Goal: Communication & Community: Answer question/provide support

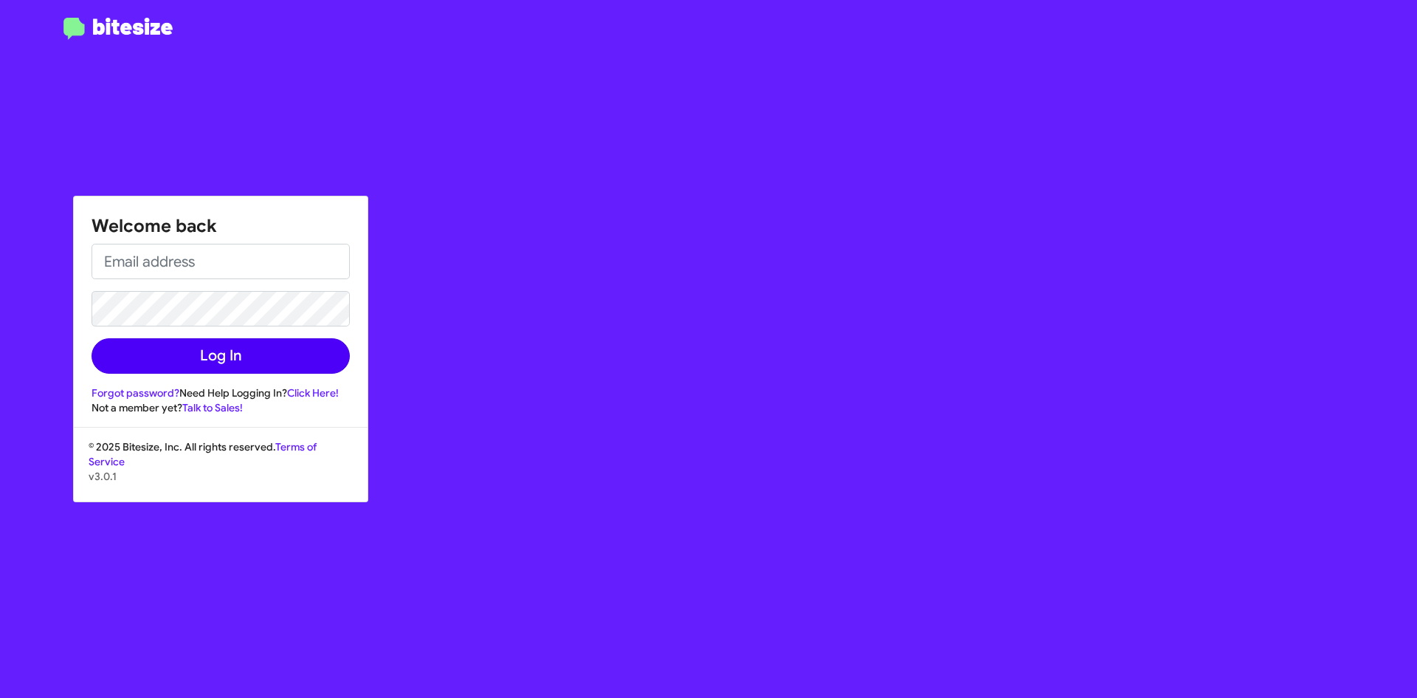
type input "[EMAIL_ADDRESS][DOMAIN_NAME]"
click at [246, 357] on button "Log In" at bounding box center [221, 355] width 258 height 35
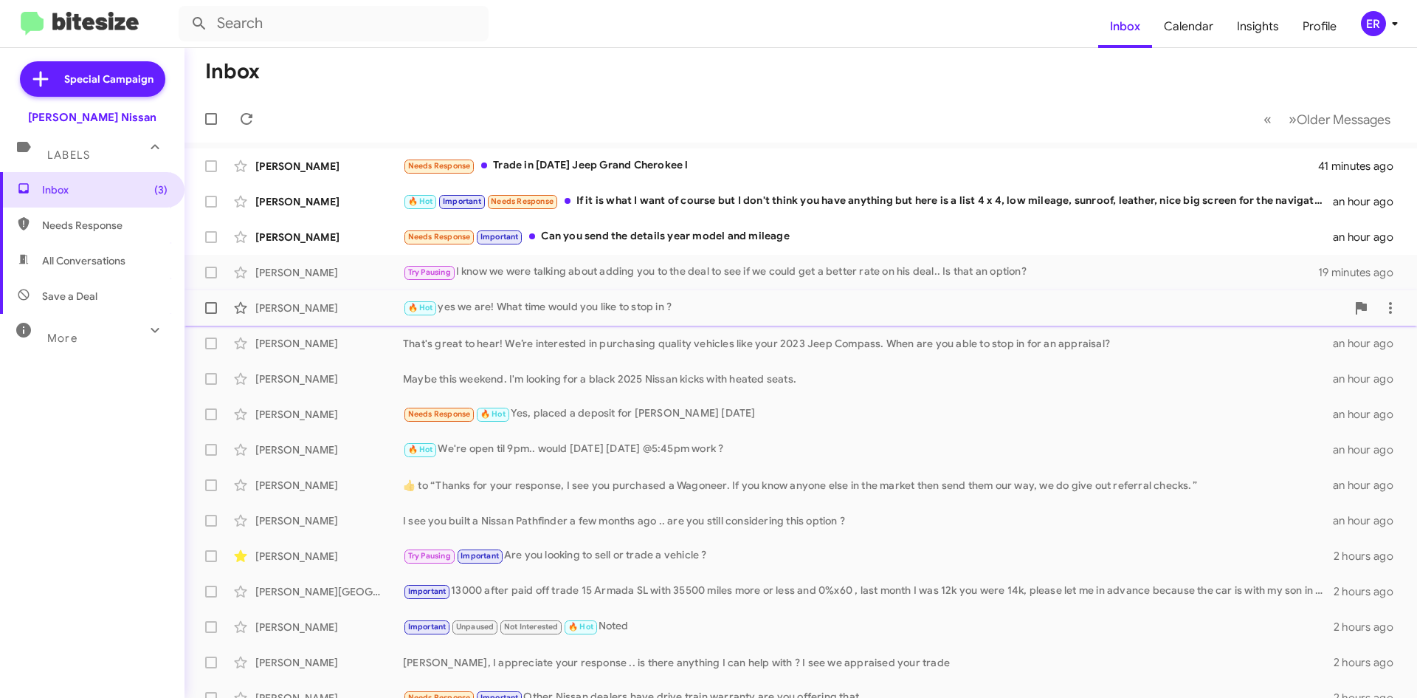
click at [617, 308] on div "🔥 Hot yes we are! What time would you like to stop in ?" at bounding box center [874, 307] width 943 height 17
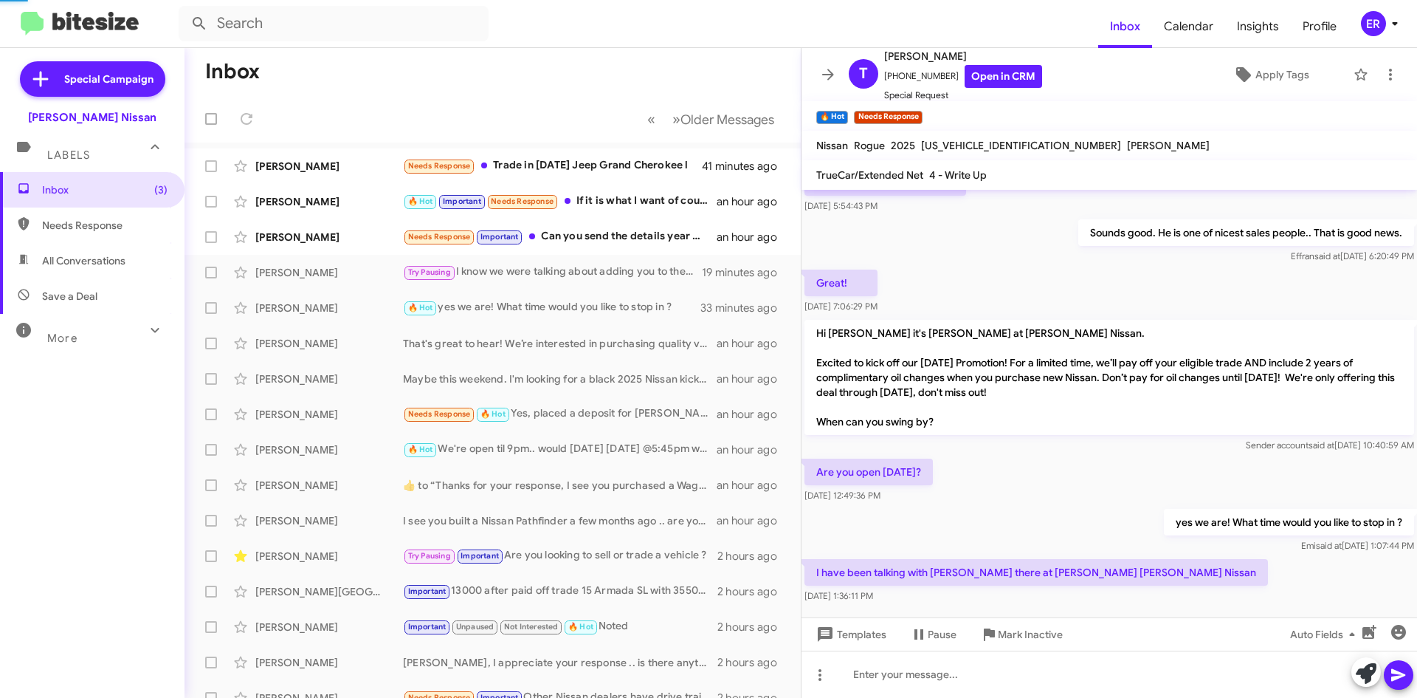
scroll to position [558, 0]
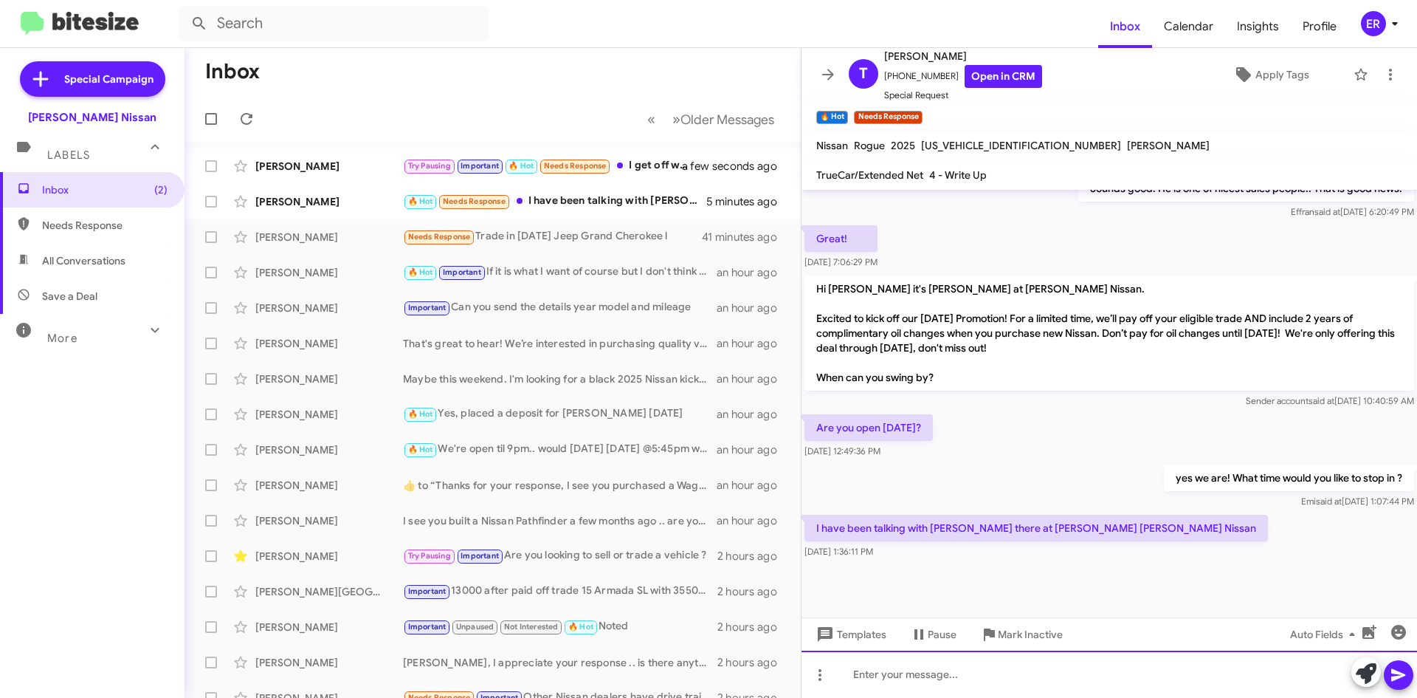
click at [972, 679] on div at bounding box center [1110, 673] width 616 height 47
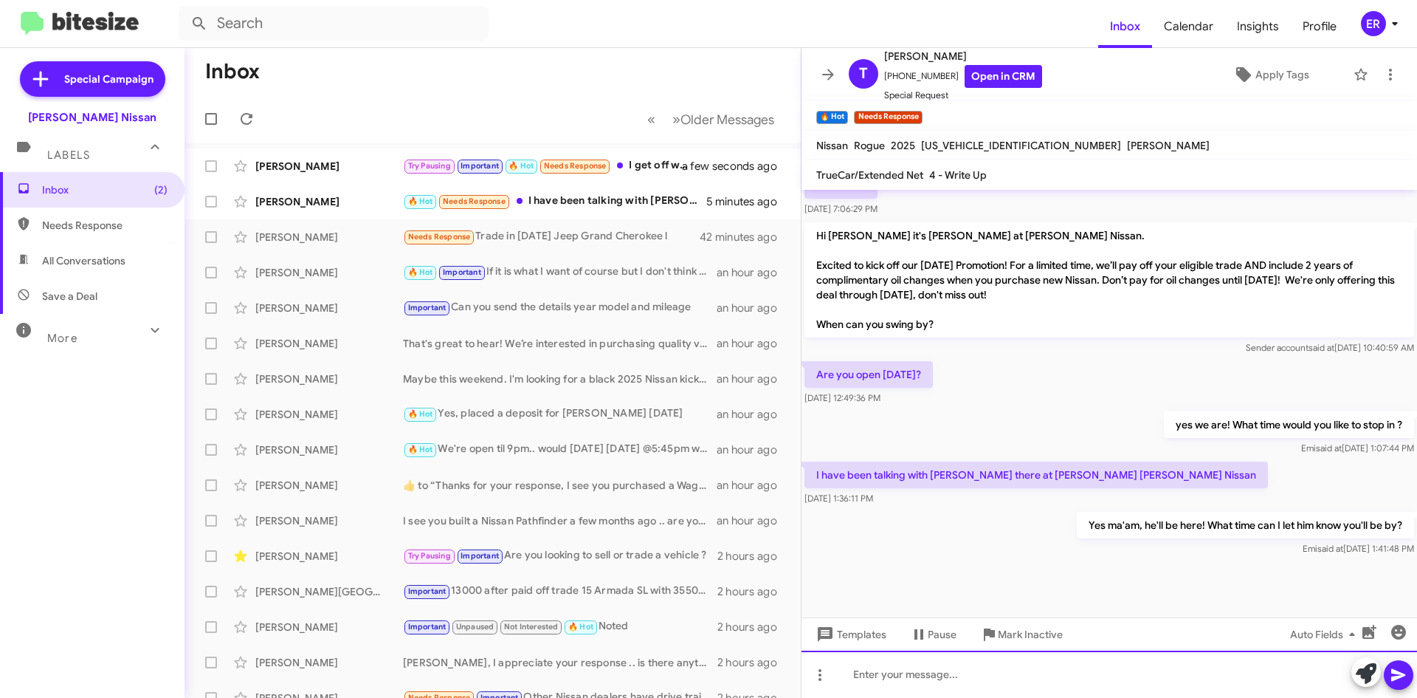
scroll to position [612, 0]
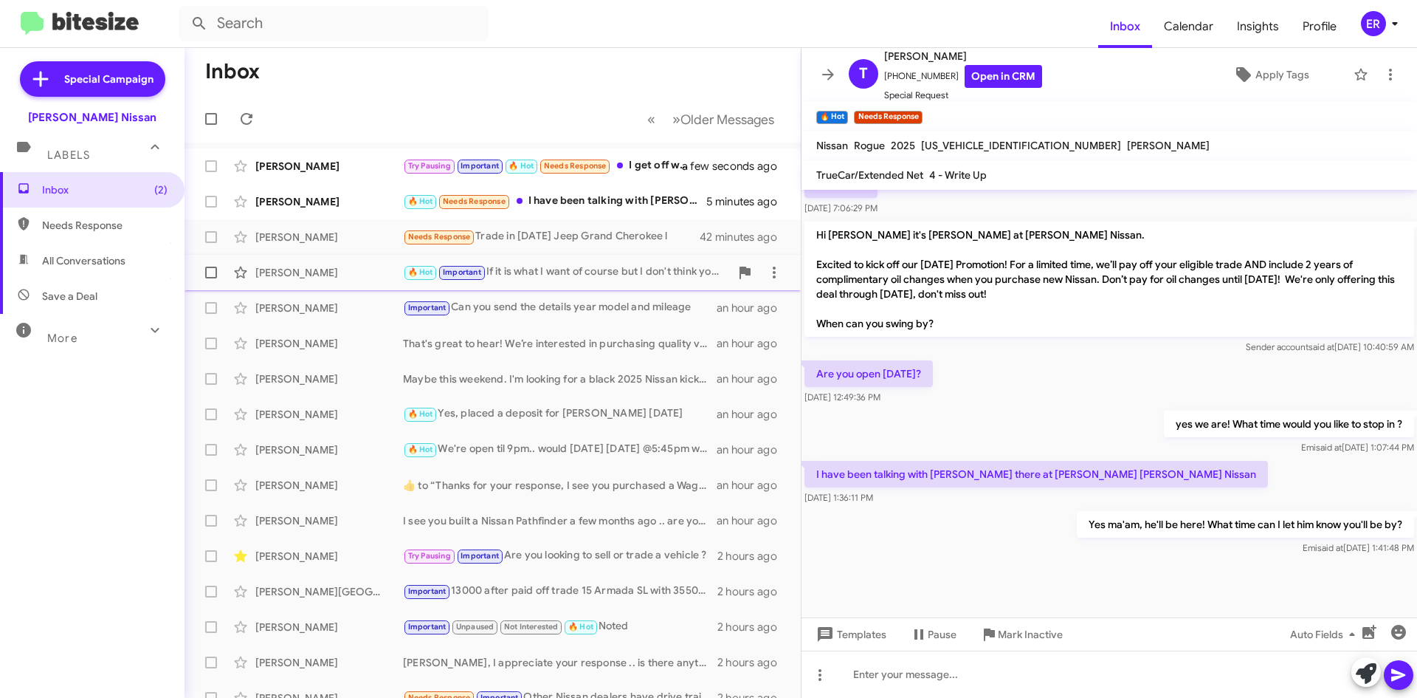
click at [562, 269] on div "🔥 Hot Important If it is what I want of course but I don't think you have anyth…" at bounding box center [566, 272] width 327 height 17
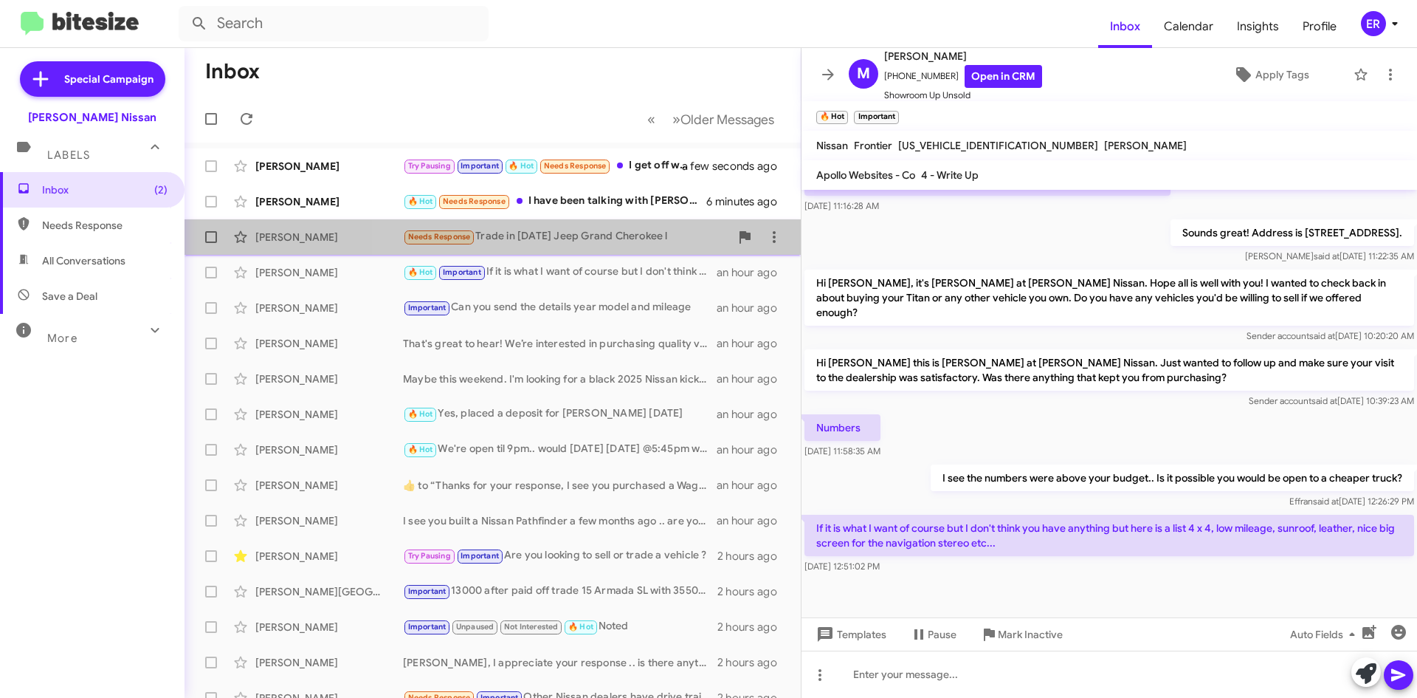
click at [587, 236] on div "Needs Response Trade in [DATE] Jeep Grand Cherokee l" at bounding box center [566, 236] width 327 height 17
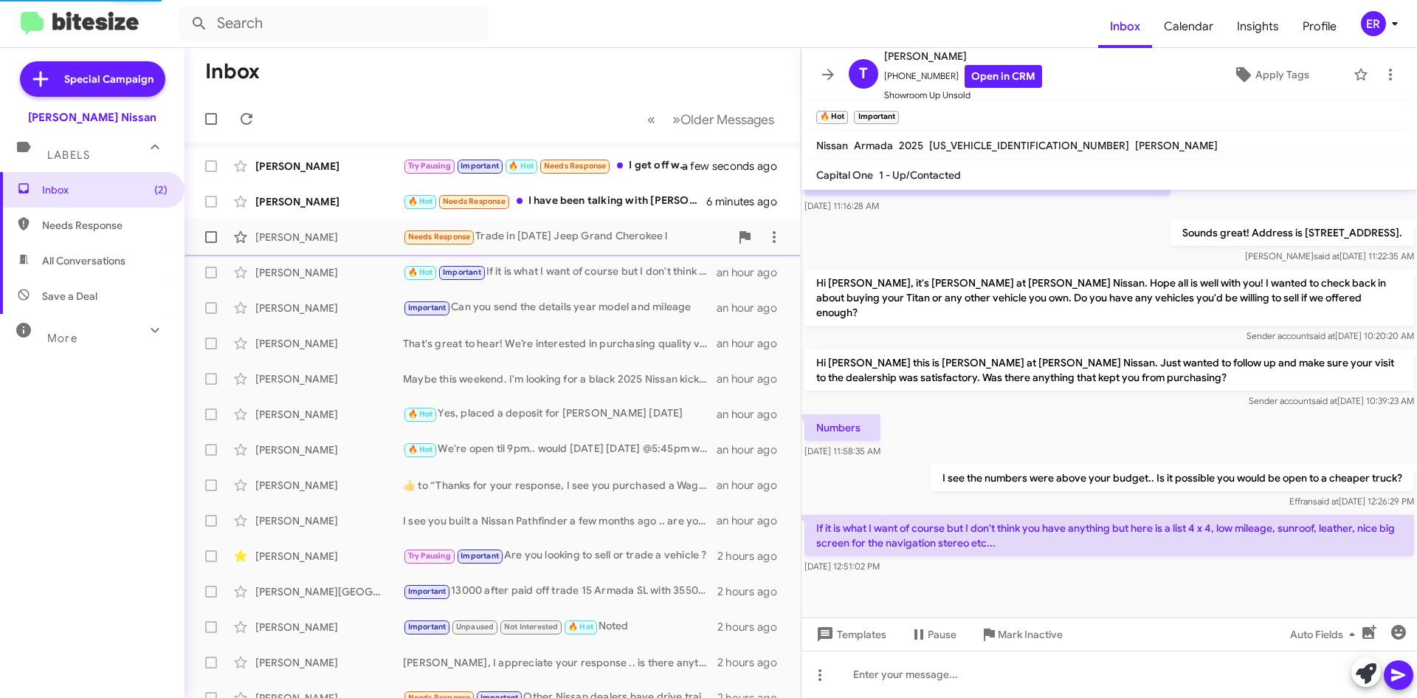
scroll to position [235, 0]
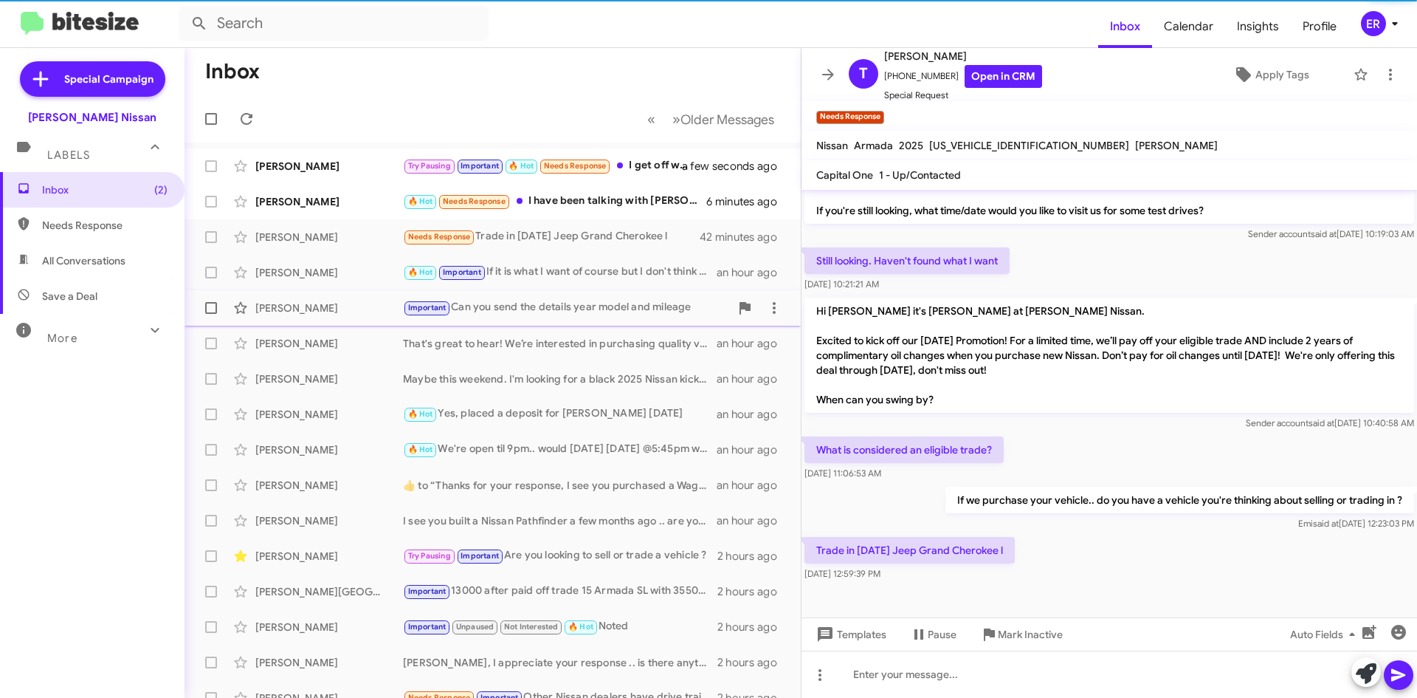
click at [551, 300] on div "Important Can you send the details year model and mileage" at bounding box center [566, 307] width 327 height 17
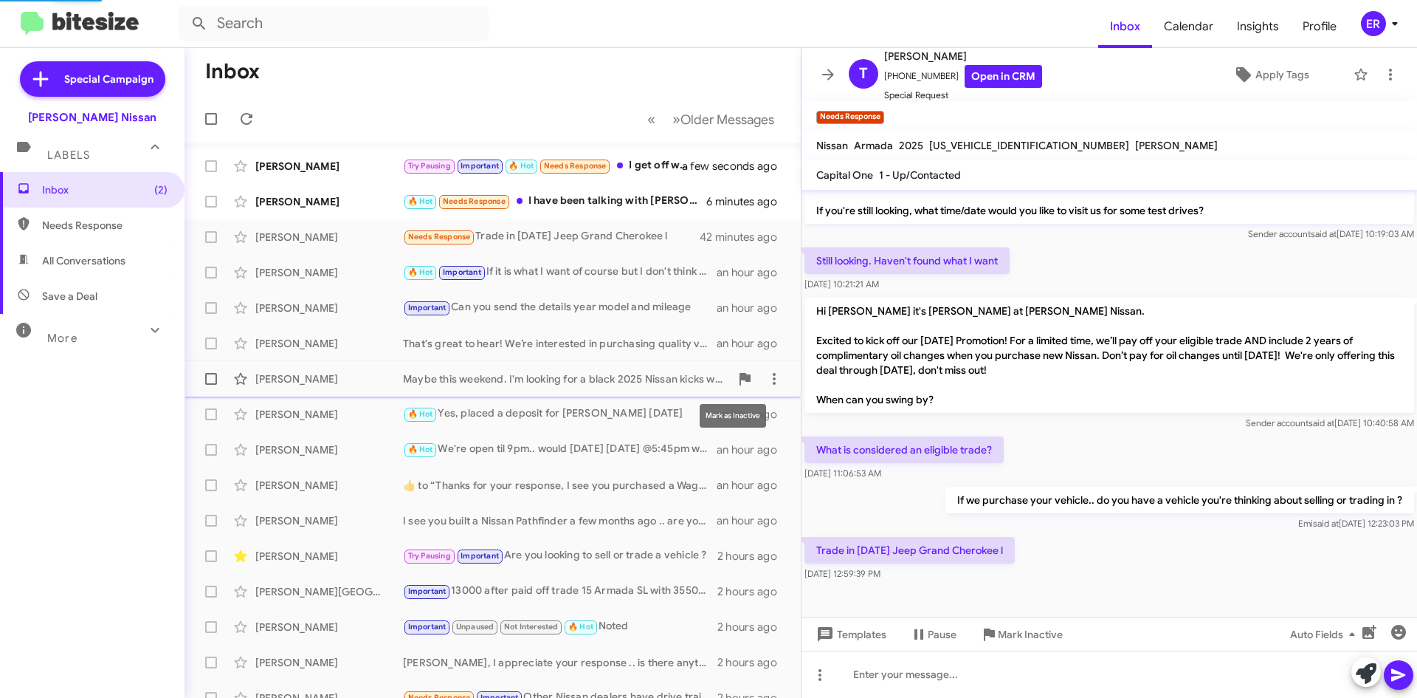
scroll to position [255, 0]
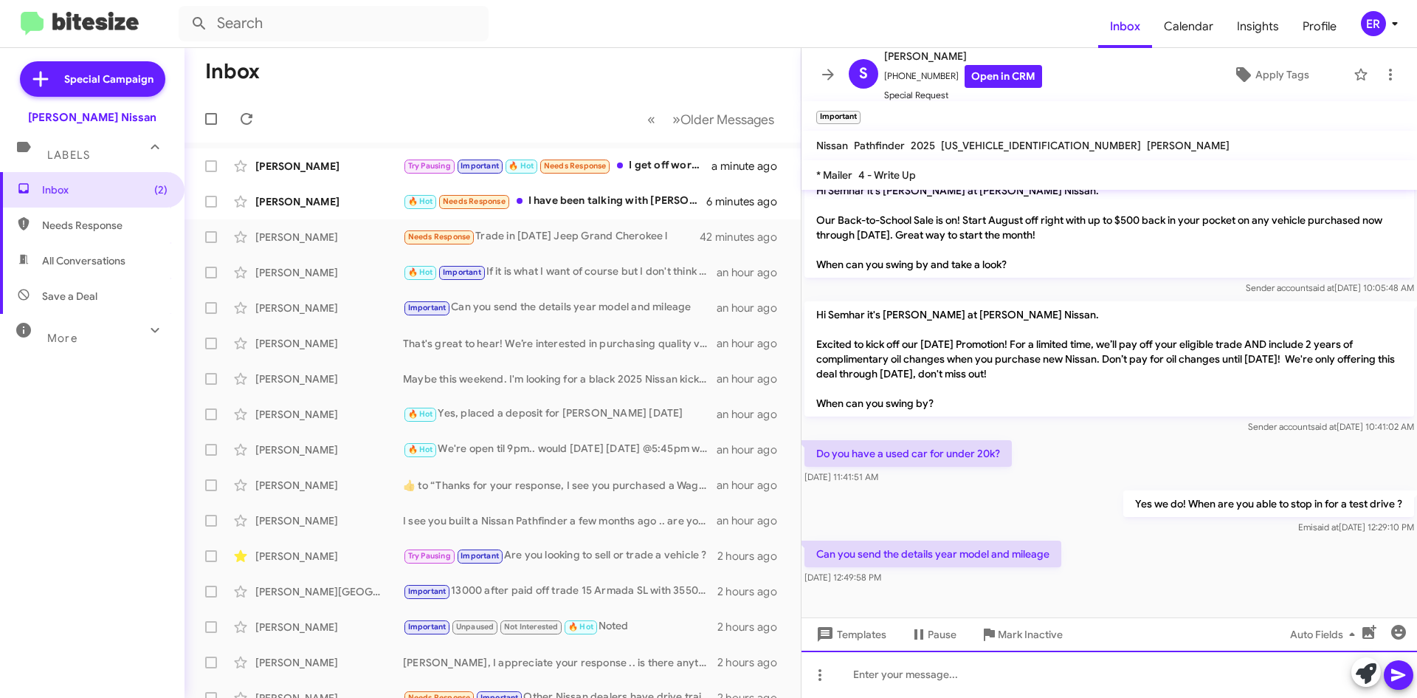
click at [977, 678] on div at bounding box center [1110, 673] width 616 height 47
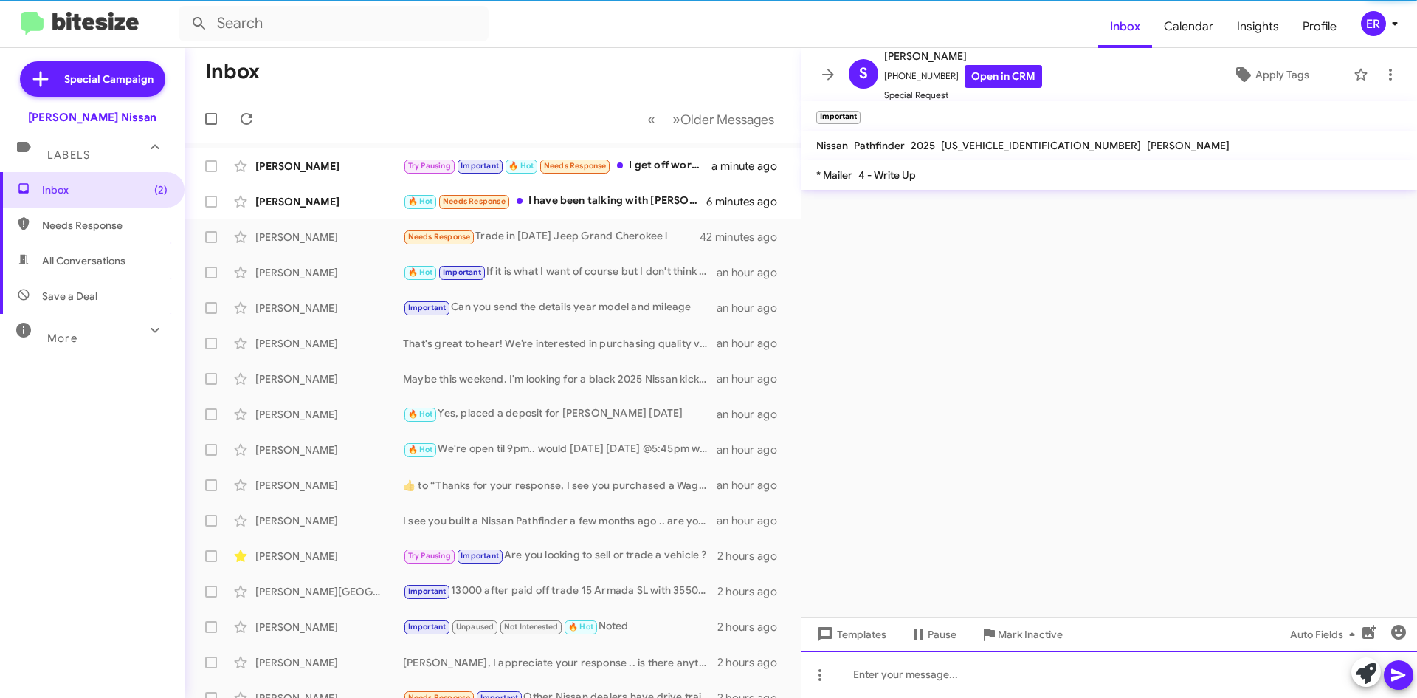
scroll to position [0, 0]
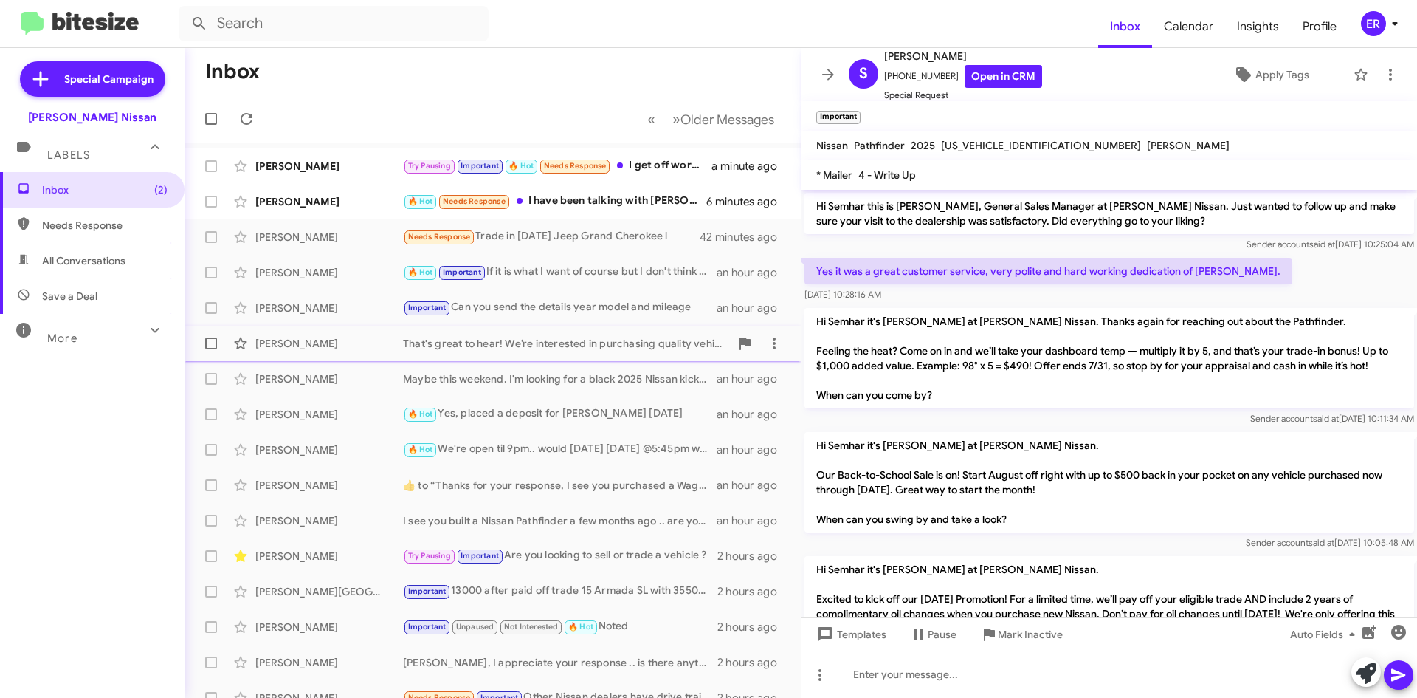
click at [612, 354] on div "[PERSON_NAME] That's great to hear! We’re interested in purchasing quality vehi…" at bounding box center [492, 343] width 593 height 30
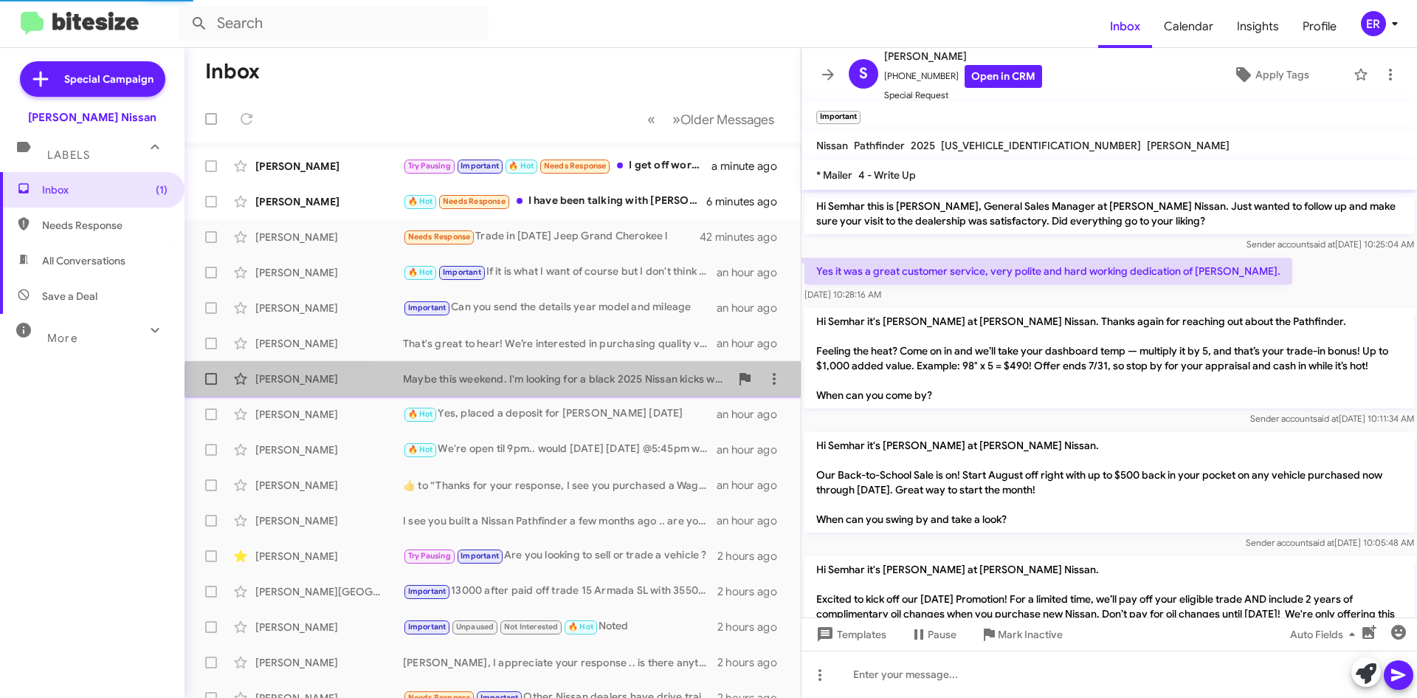
click at [596, 389] on div "[PERSON_NAME] Maybe this weekend. I'm looking for a black 2025 Nissan kicks wit…" at bounding box center [492, 379] width 593 height 30
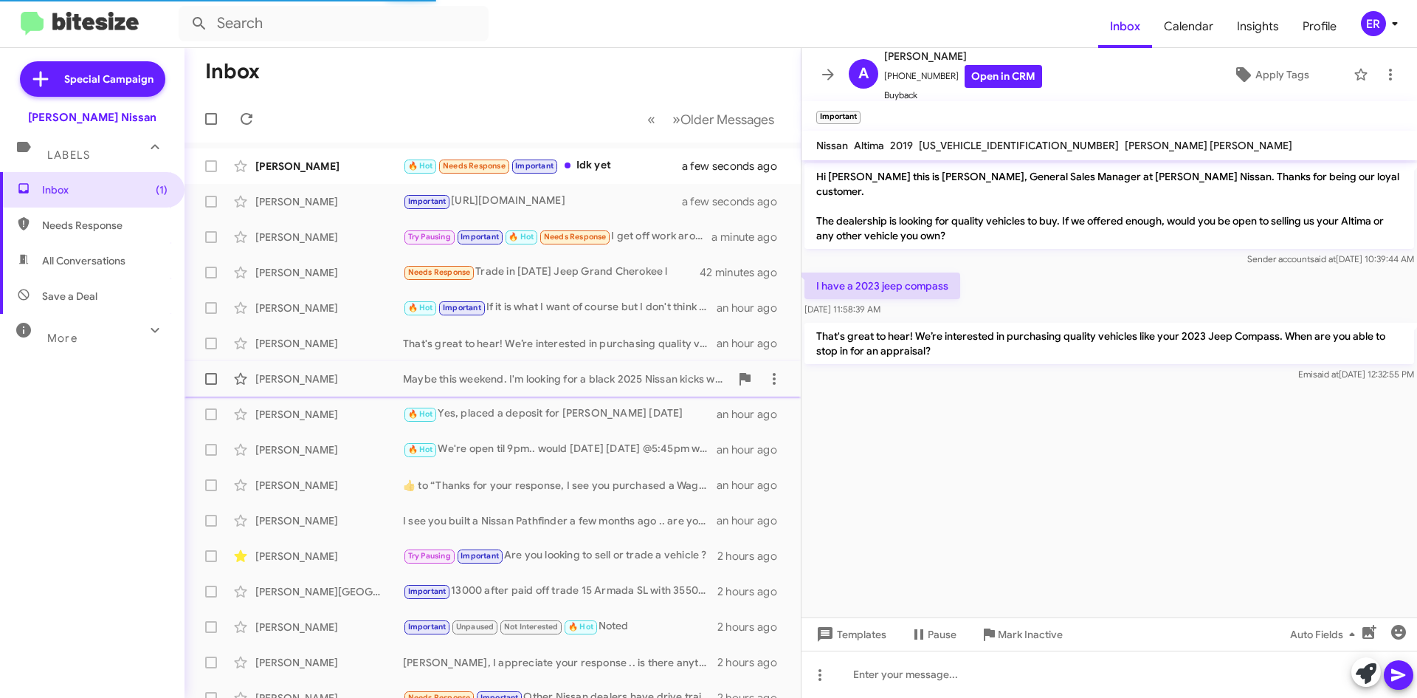
scroll to position [293, 0]
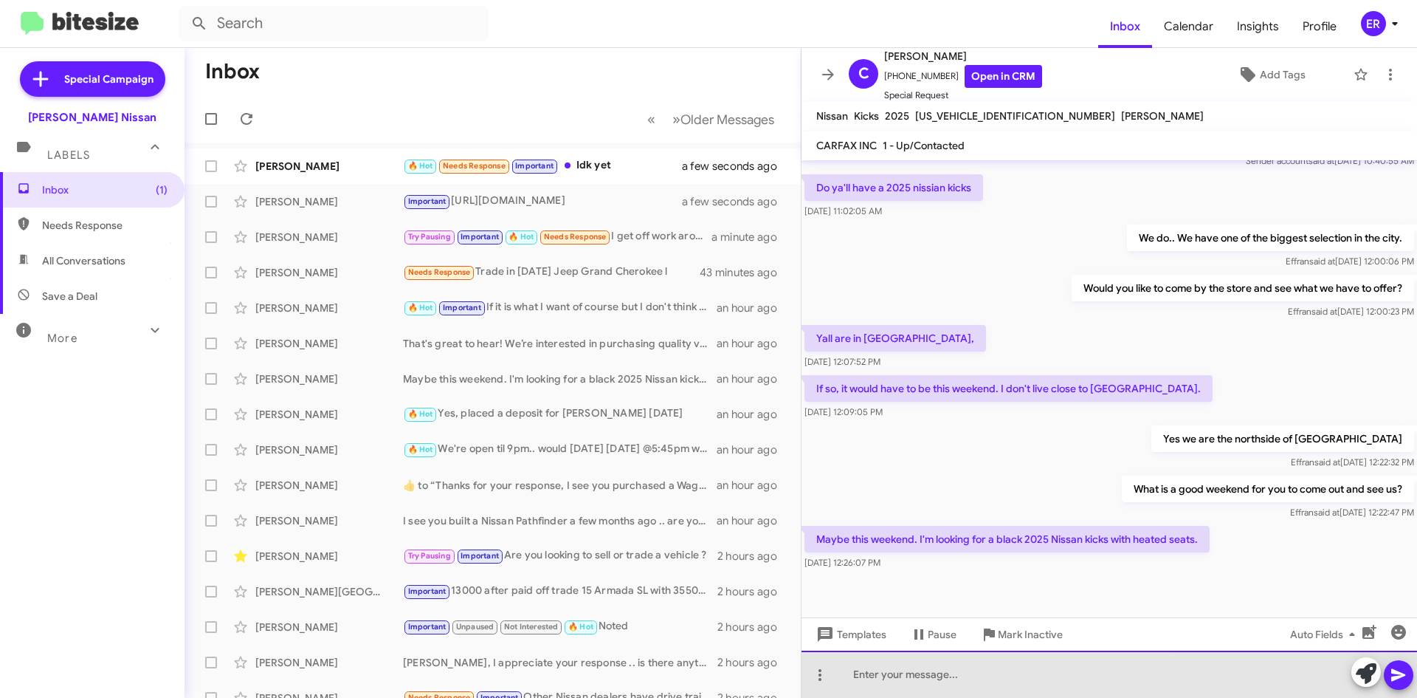
click at [1015, 689] on div at bounding box center [1110, 673] width 616 height 47
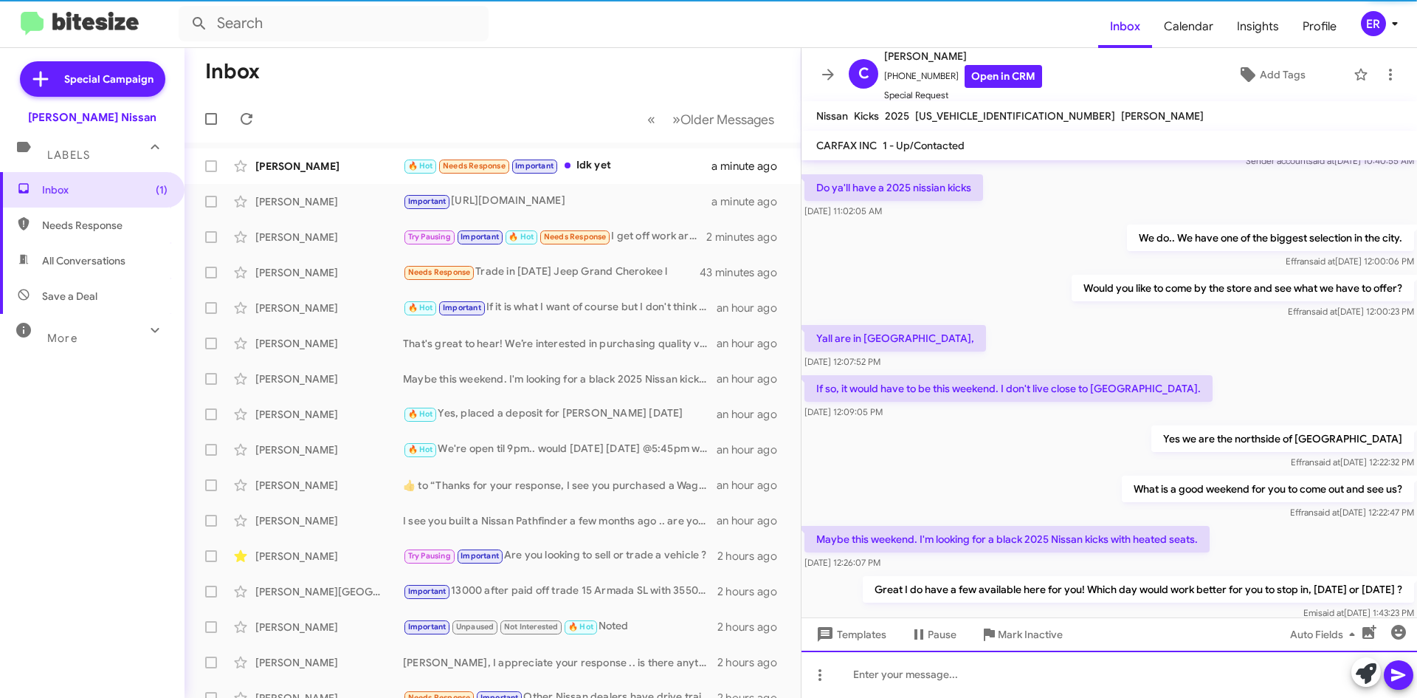
scroll to position [0, 0]
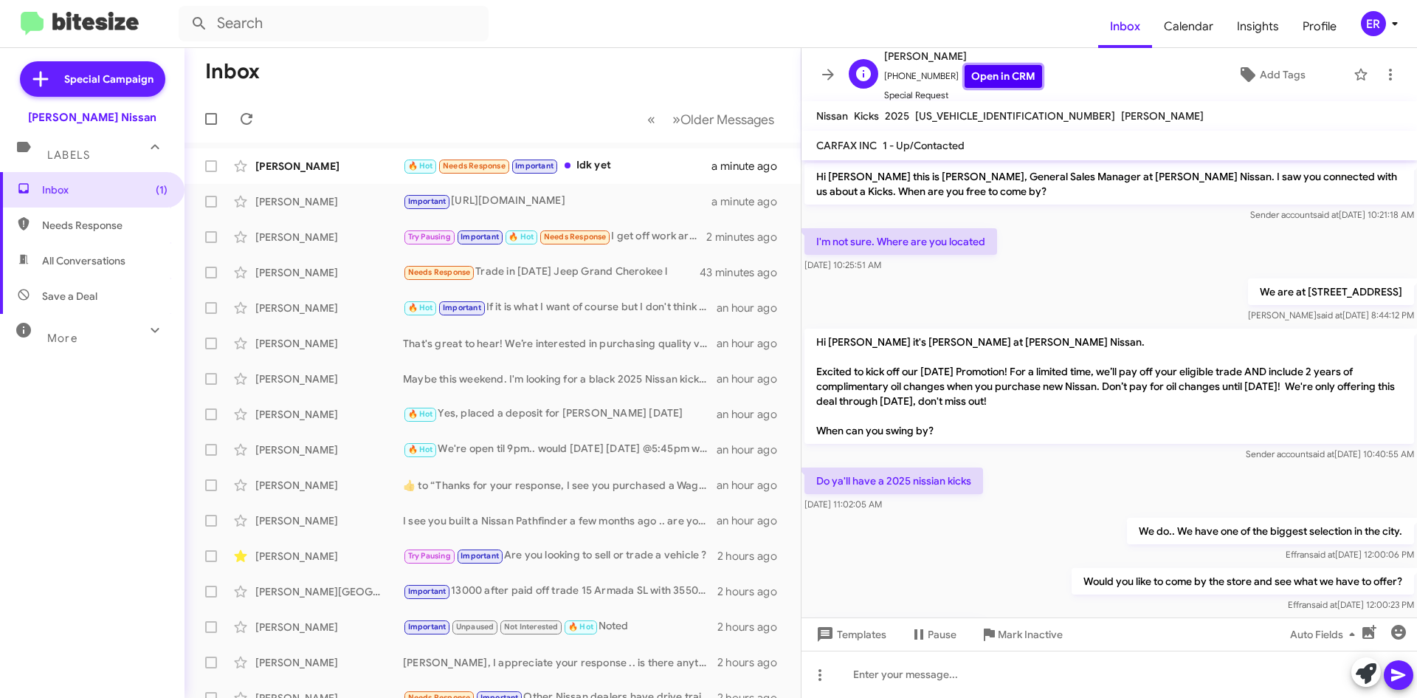
click at [989, 65] on link "Open in CRM" at bounding box center [1004, 76] width 78 height 23
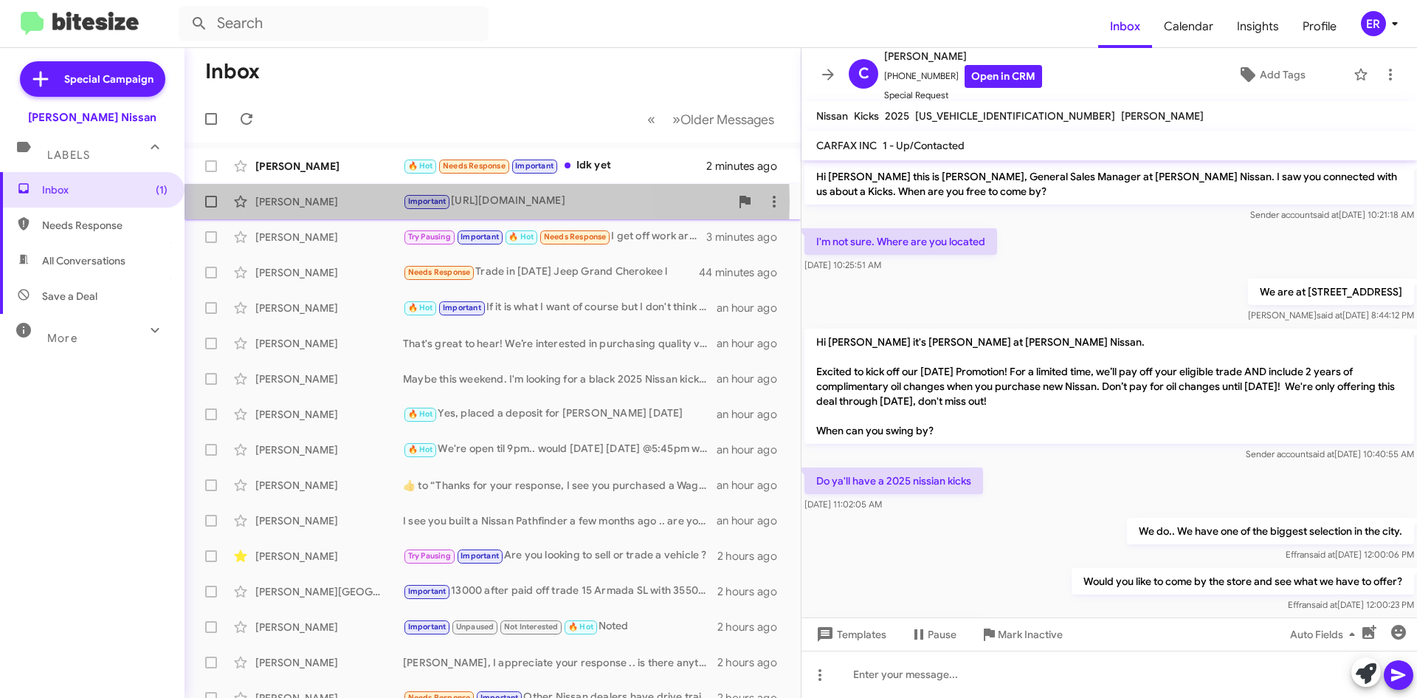
click at [345, 202] on div "[PERSON_NAME]" at bounding box center [329, 201] width 148 height 15
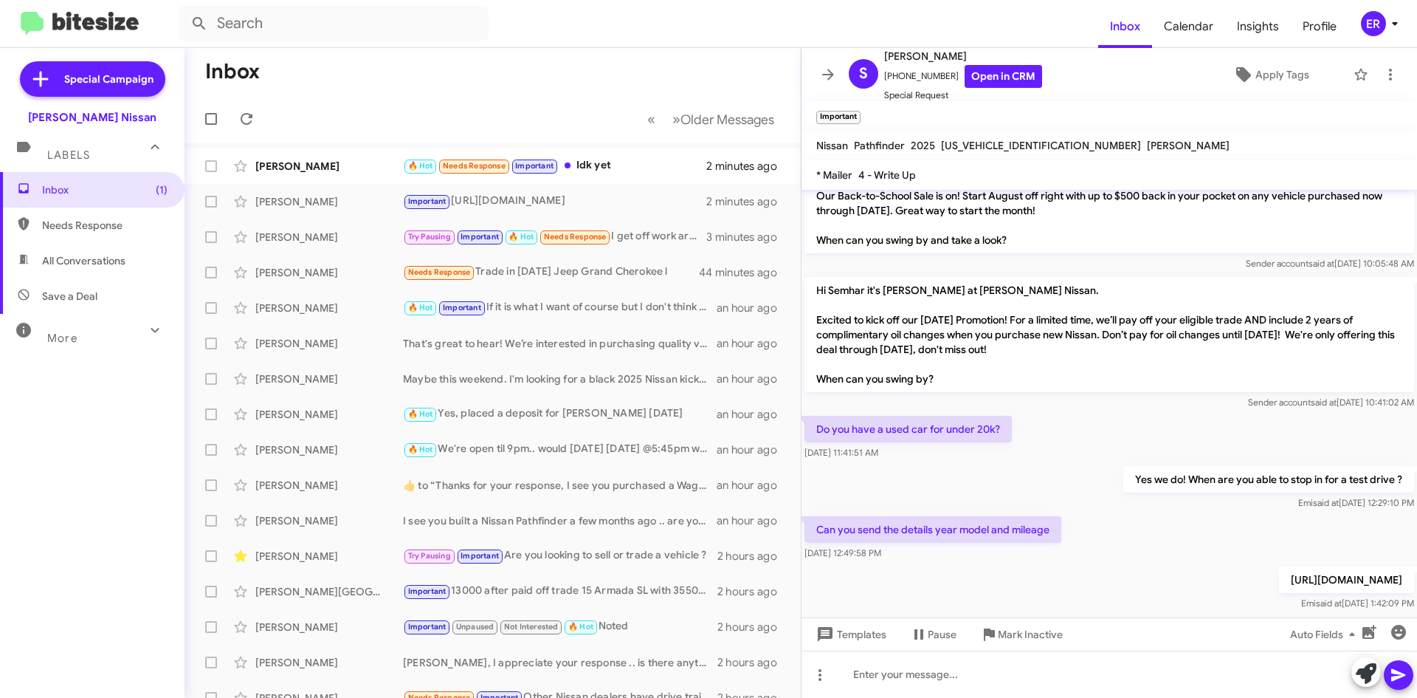
scroll to position [309, 0]
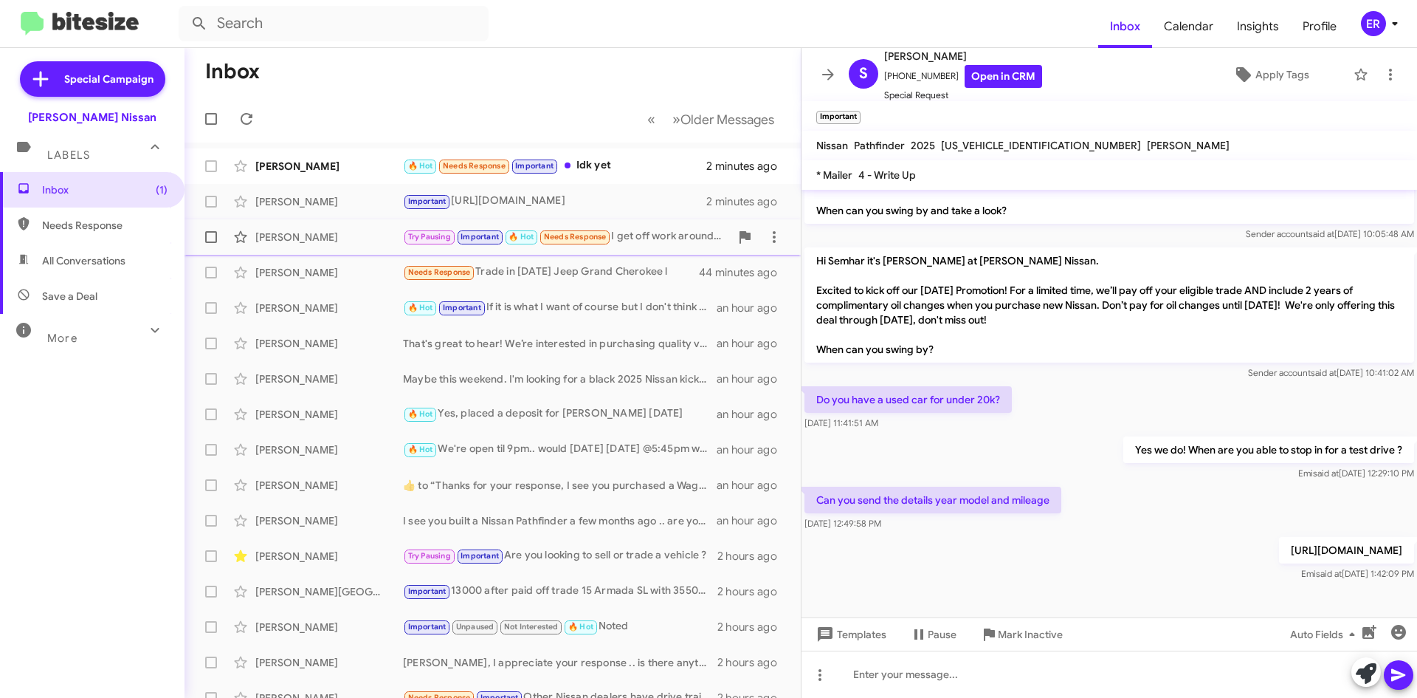
click at [362, 233] on div "[PERSON_NAME]" at bounding box center [329, 237] width 148 height 15
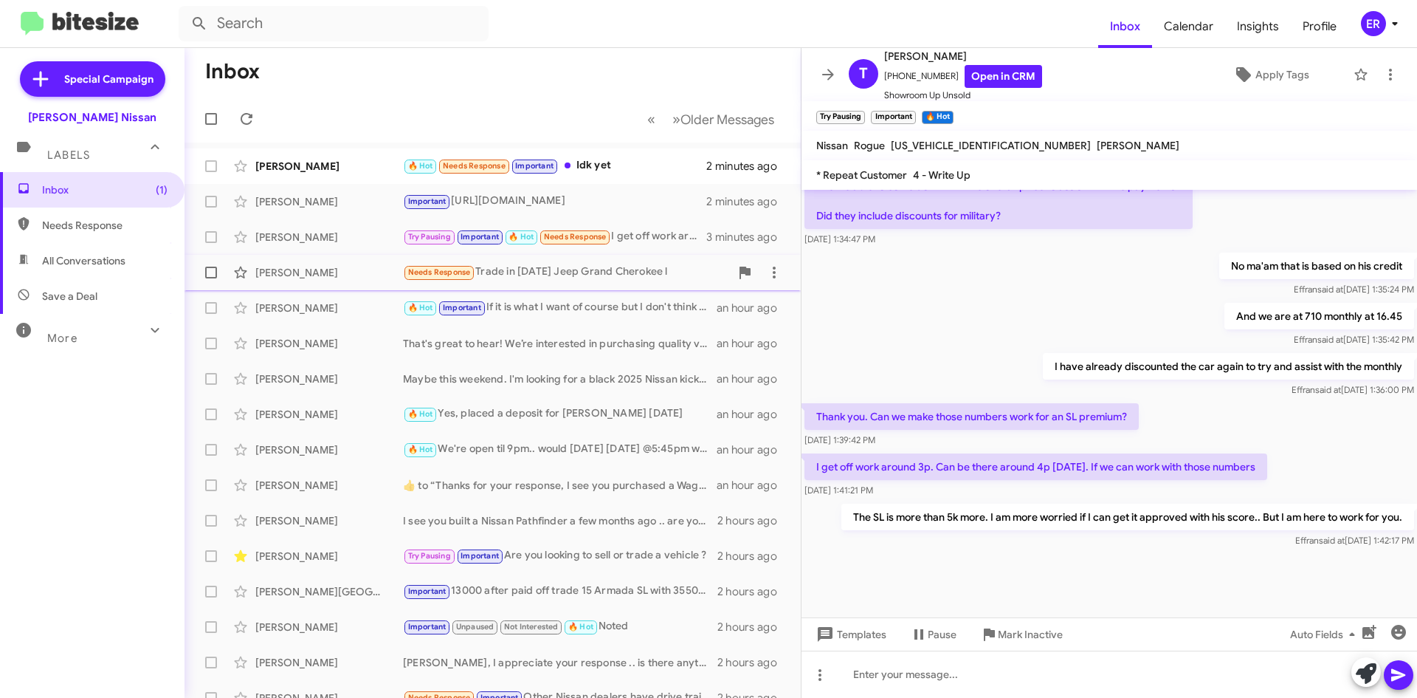
click at [335, 278] on div "[PERSON_NAME]" at bounding box center [329, 272] width 148 height 15
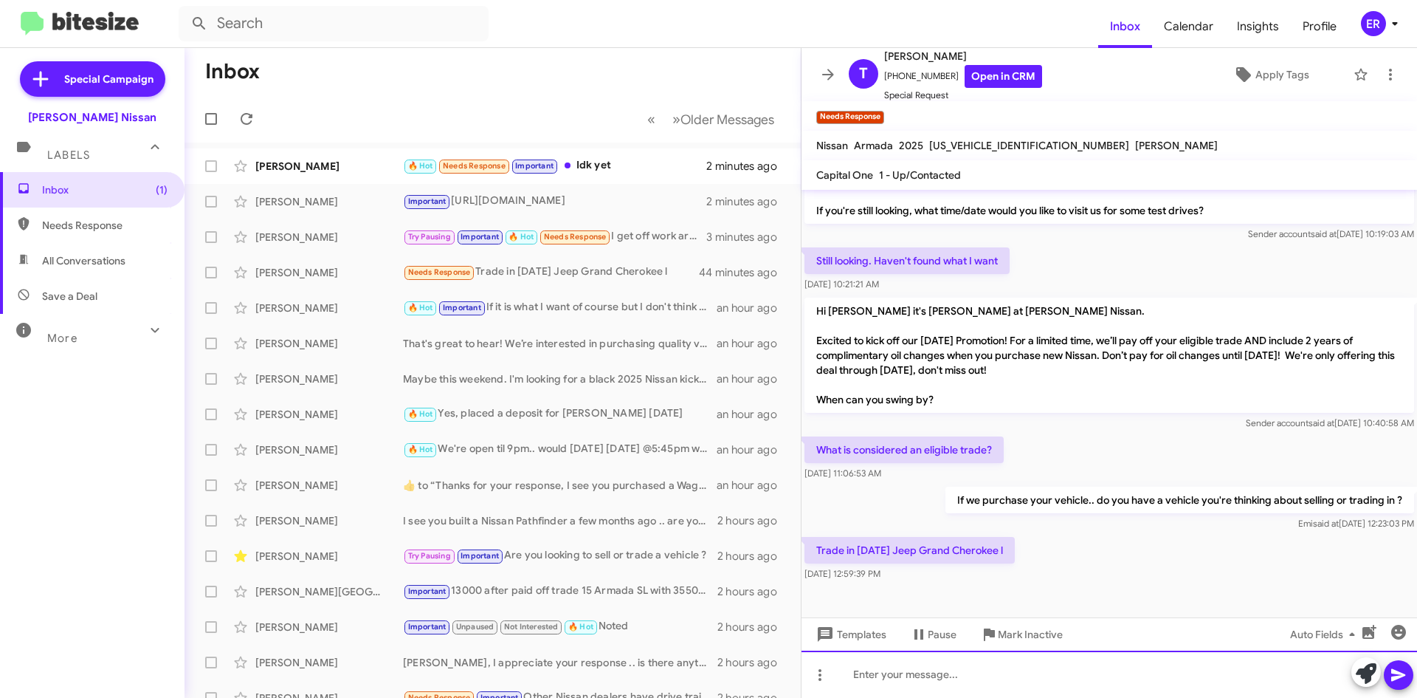
click at [985, 684] on div at bounding box center [1110, 673] width 616 height 47
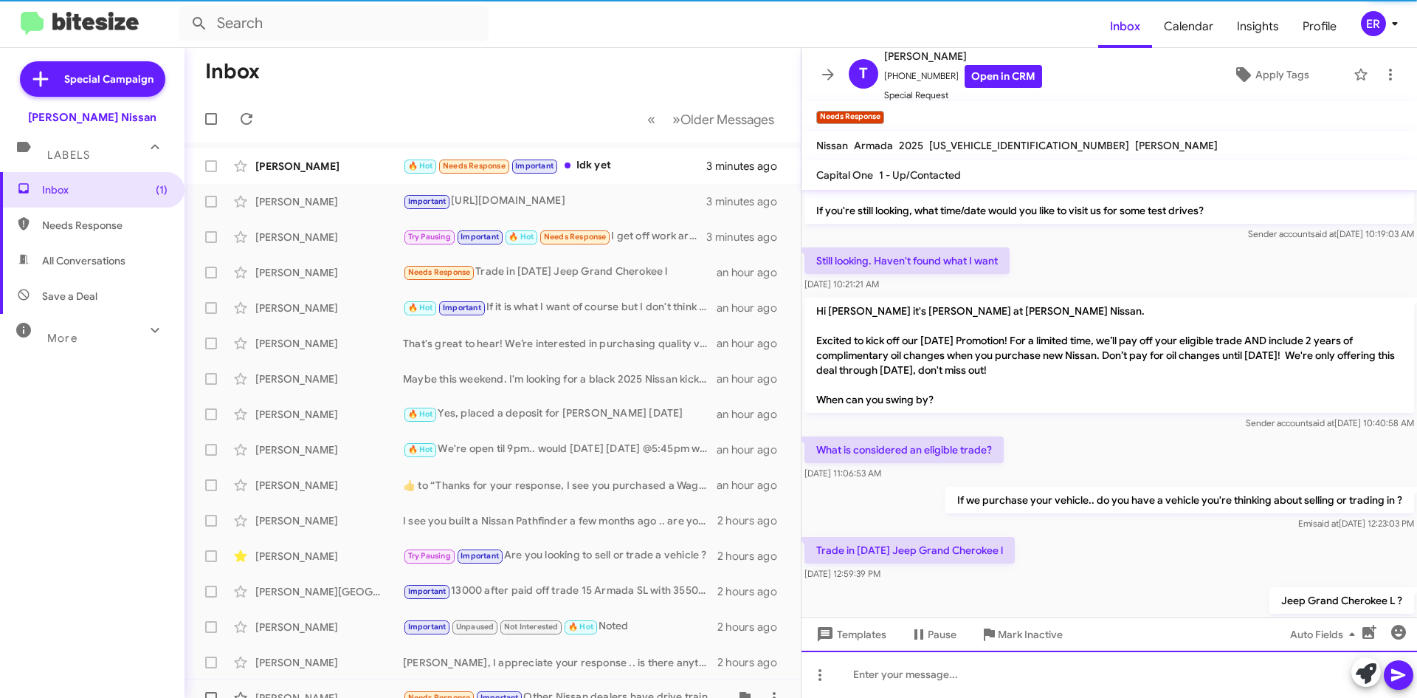
scroll to position [0, 0]
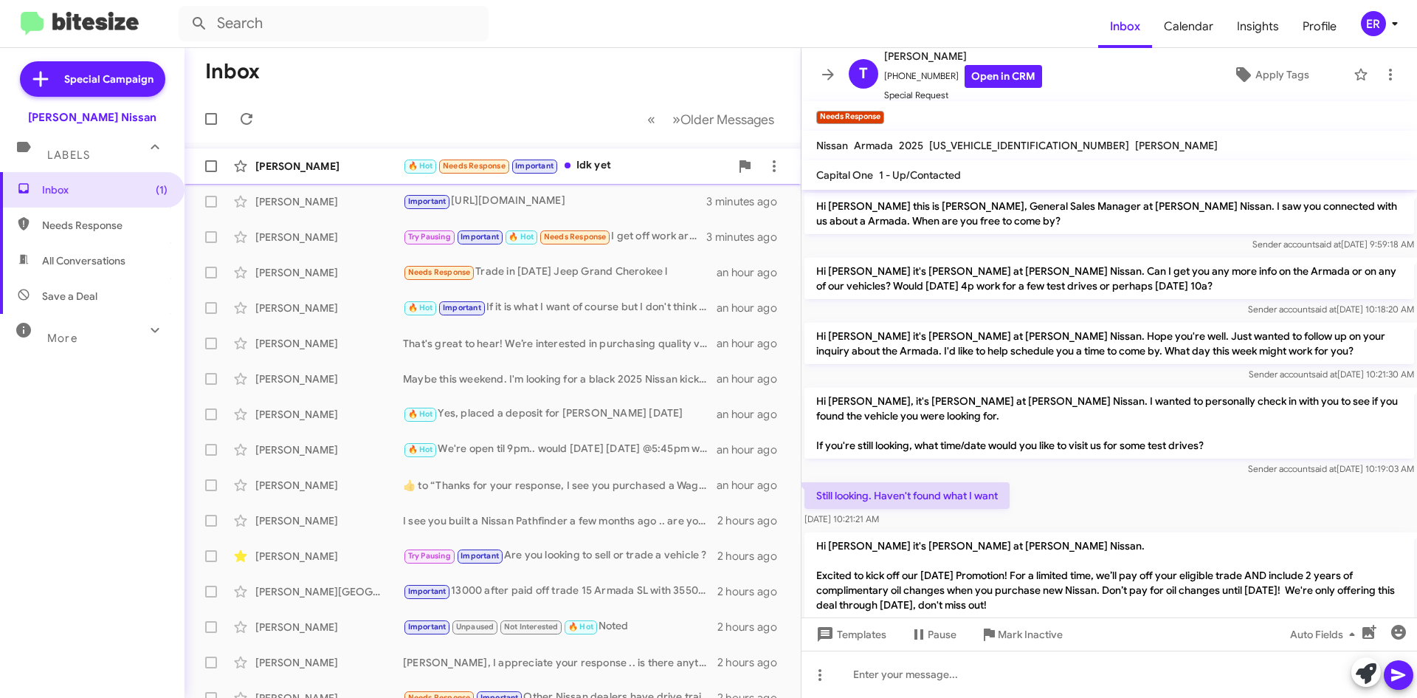
click at [652, 171] on div "🔥 Hot Needs Response Important Idk yet" at bounding box center [566, 165] width 327 height 17
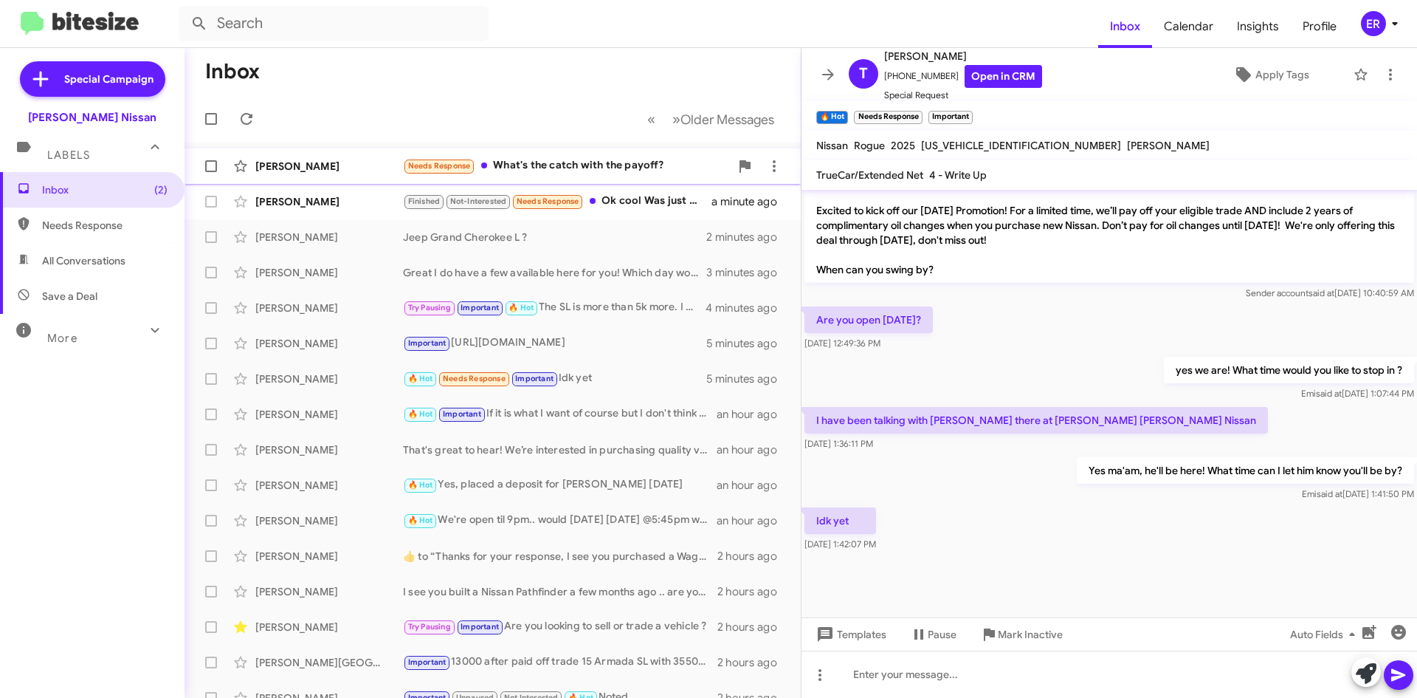
click at [346, 171] on div "[PERSON_NAME]" at bounding box center [329, 166] width 148 height 15
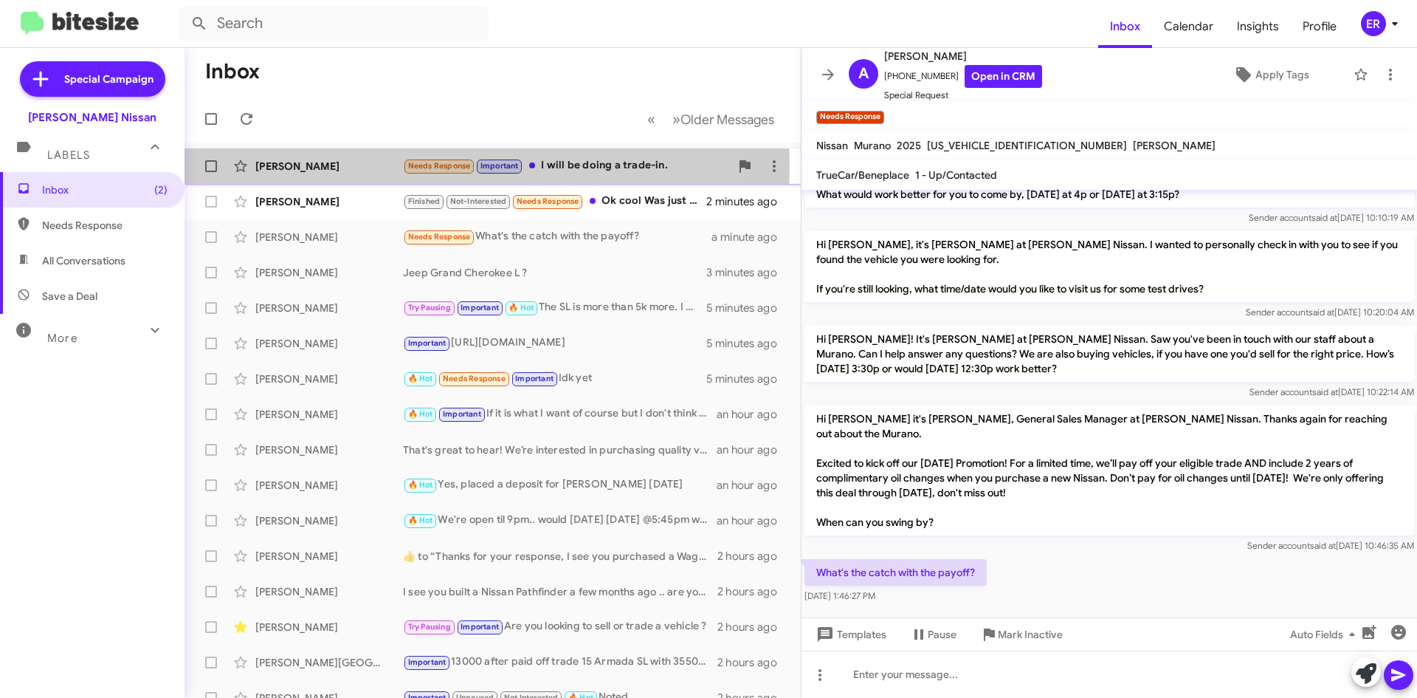
click at [297, 167] on div "[PERSON_NAME]" at bounding box center [329, 166] width 148 height 15
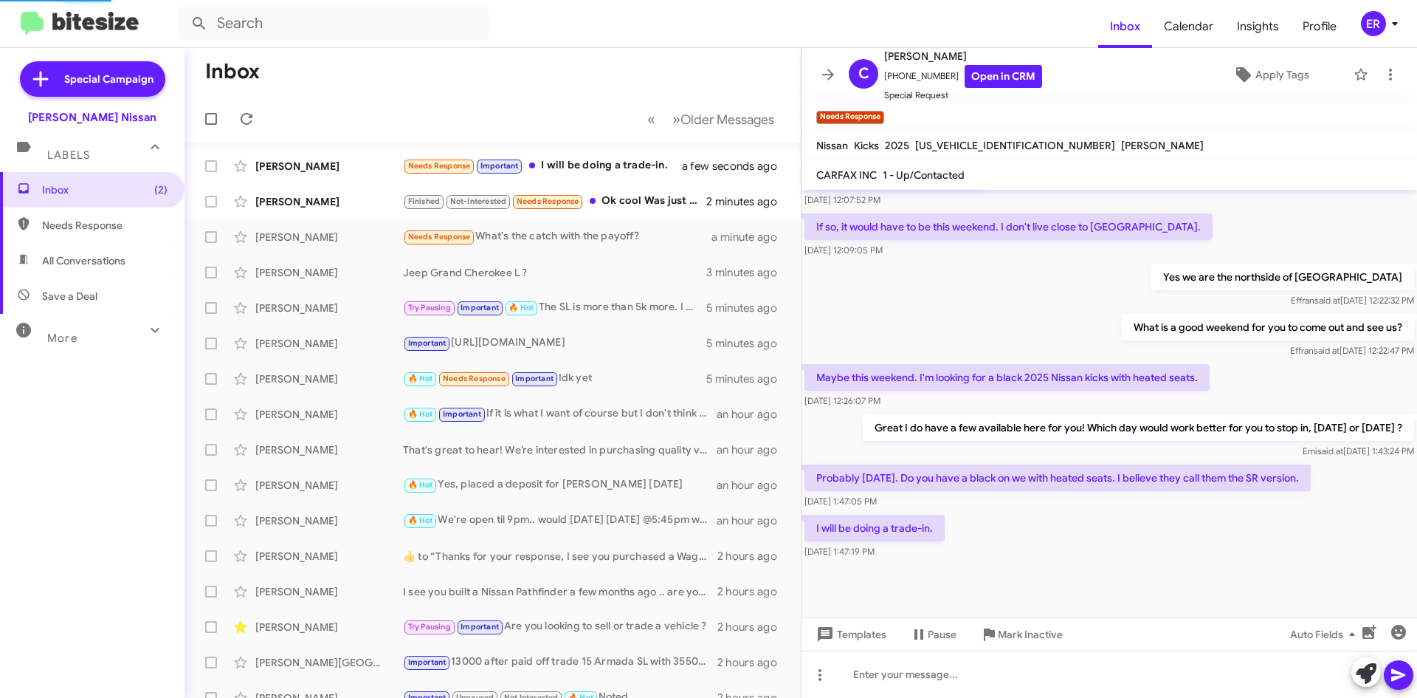
scroll to position [484, 0]
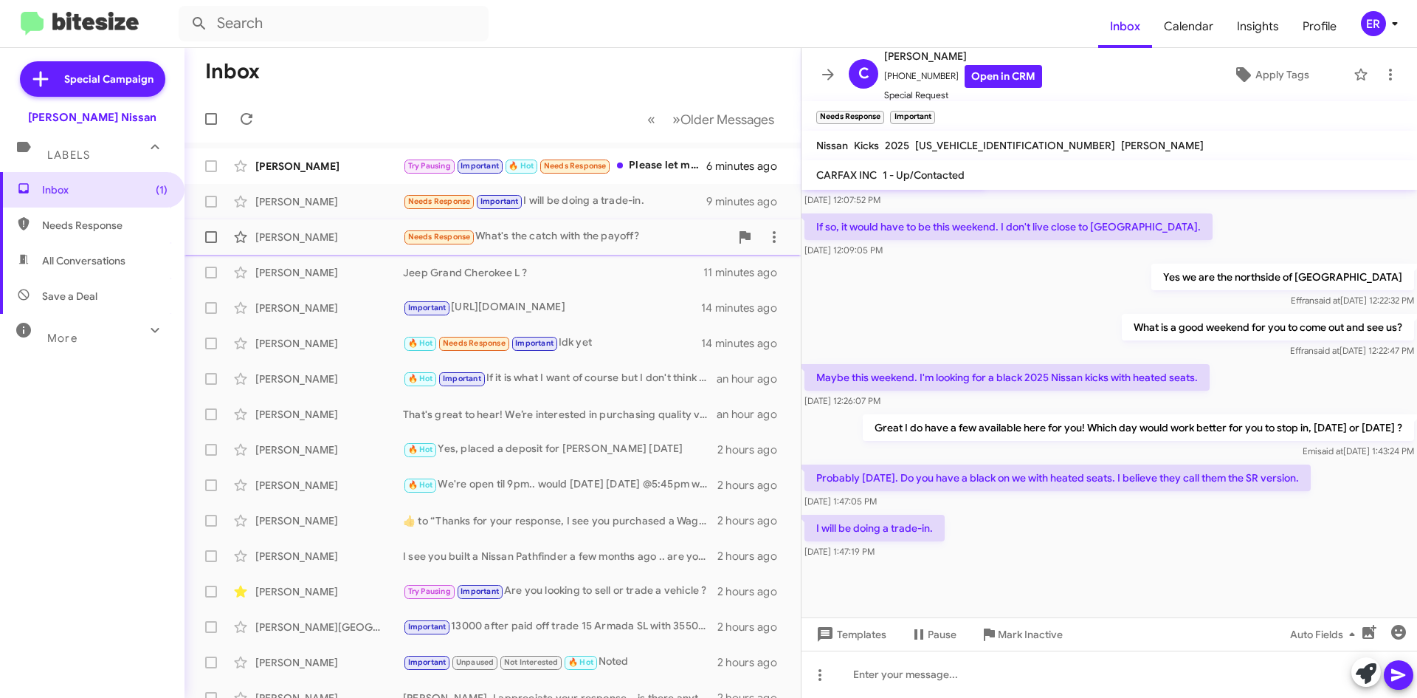
click at [299, 240] on div "[PERSON_NAME]" at bounding box center [329, 237] width 148 height 15
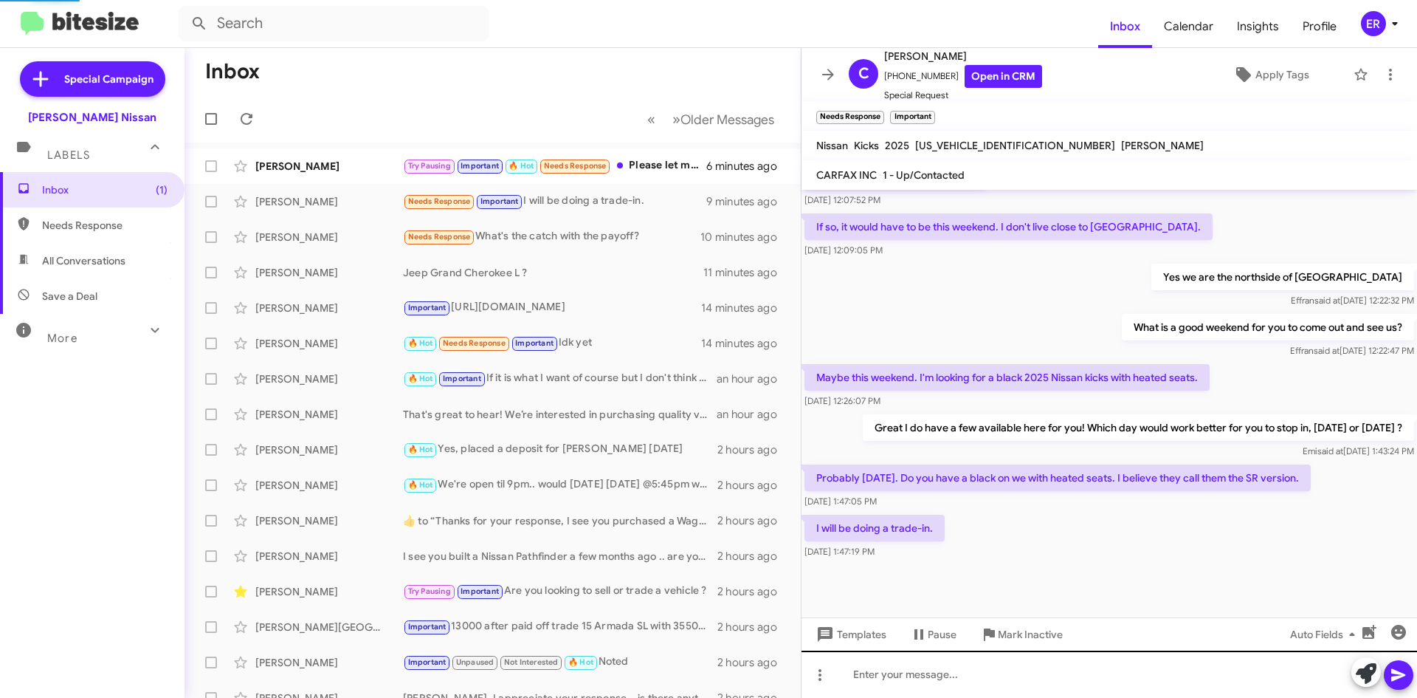
scroll to position [593, 0]
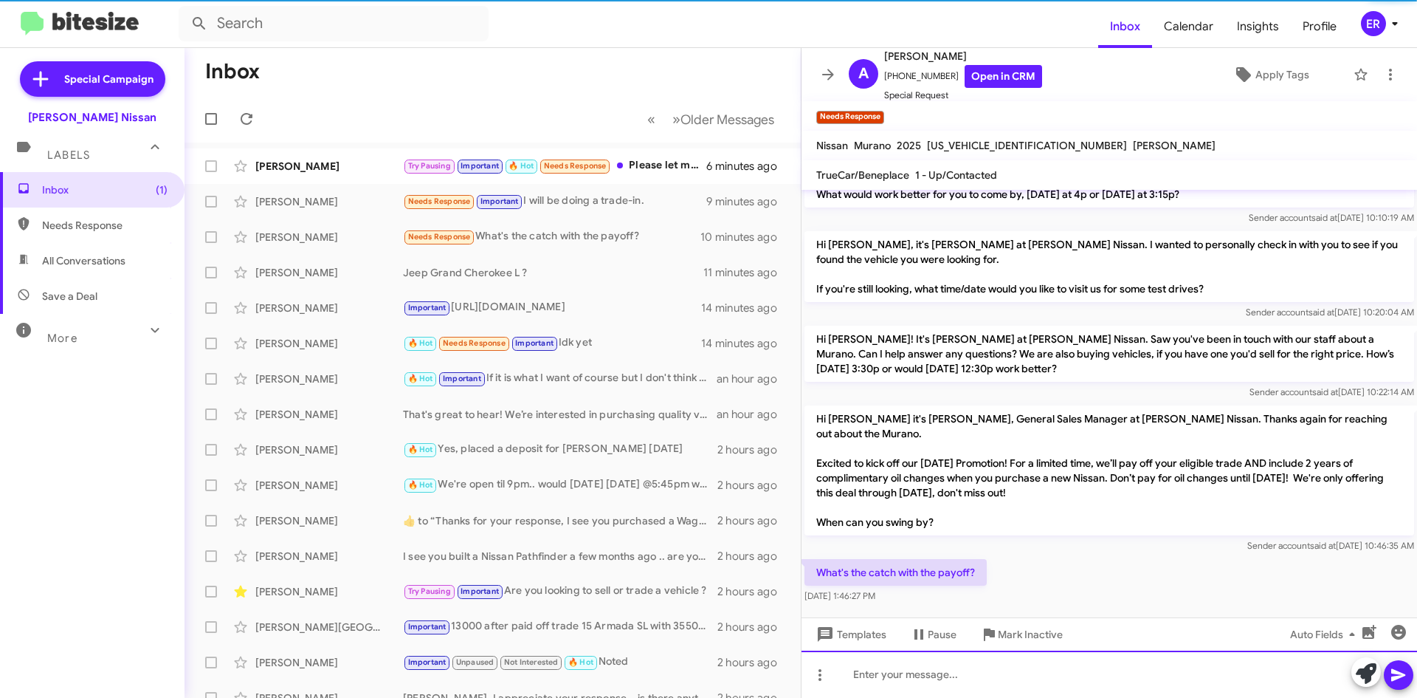
click at [970, 692] on div at bounding box center [1110, 673] width 616 height 47
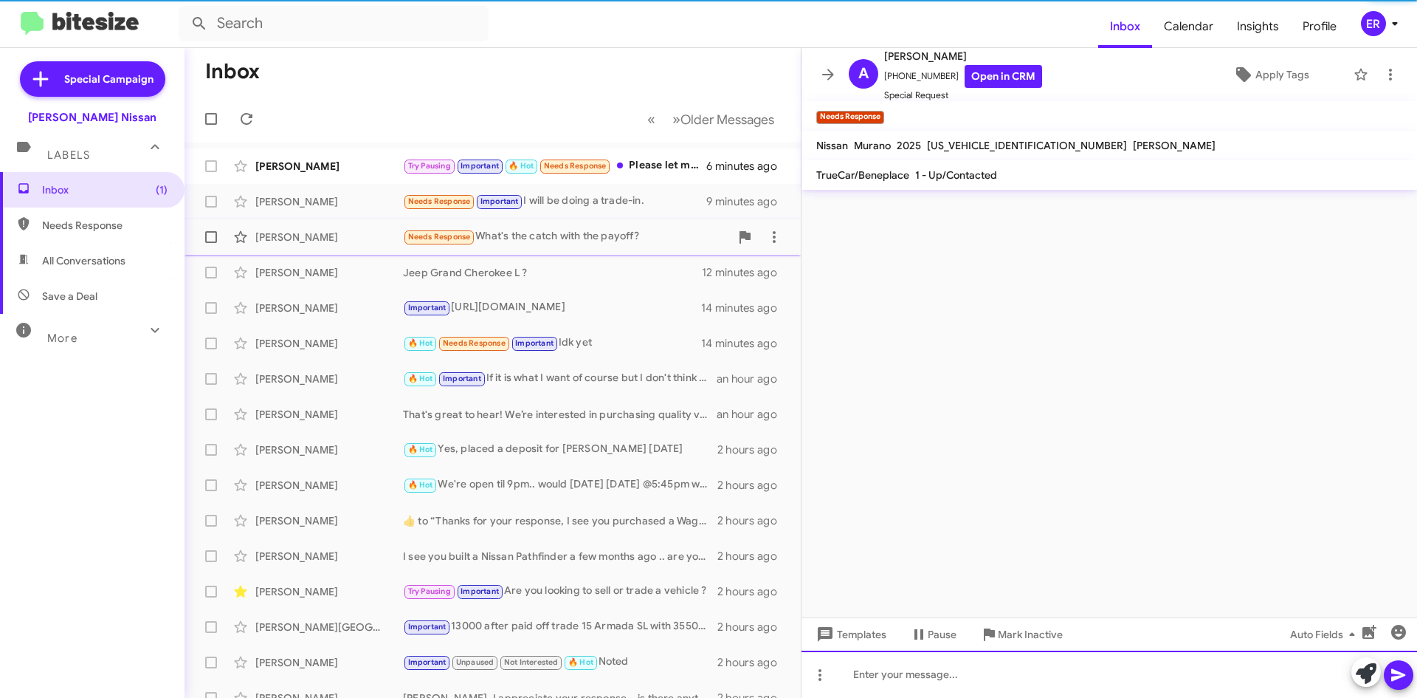
scroll to position [0, 0]
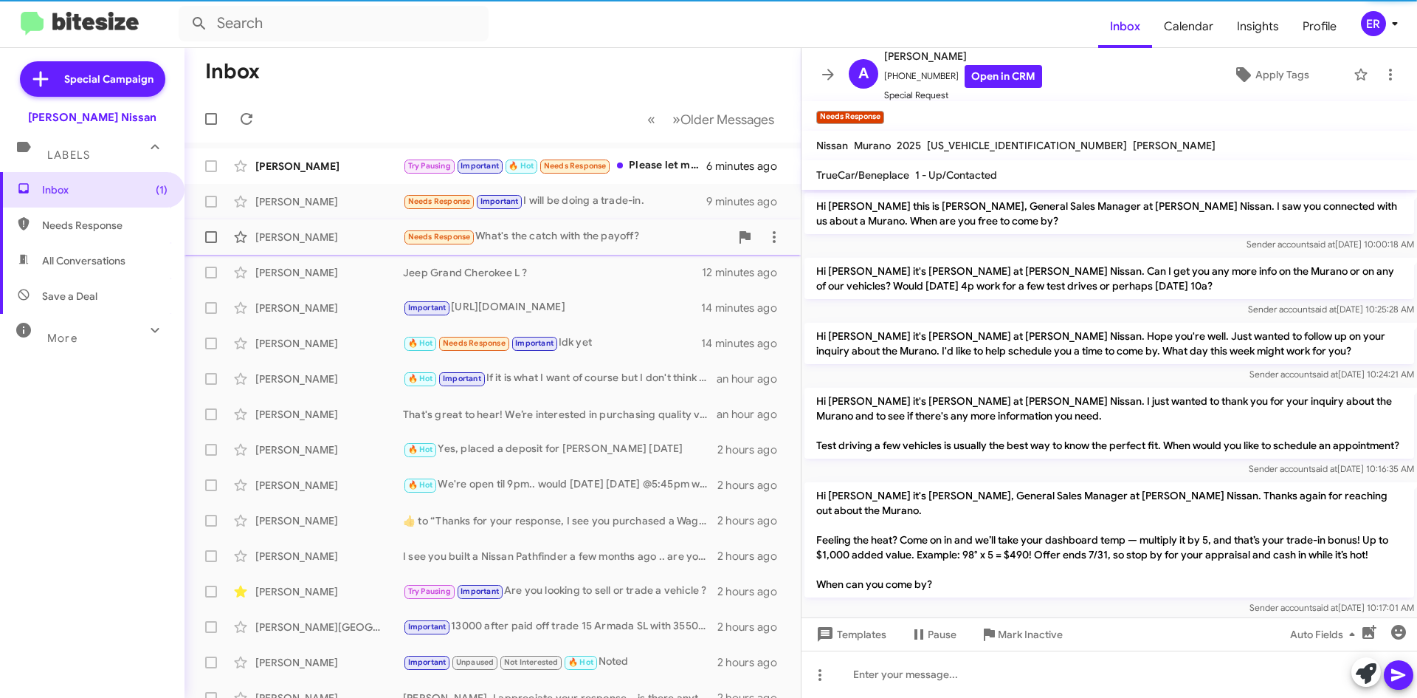
click at [599, 238] on div "Needs Response What's the catch with the payoff?" at bounding box center [566, 236] width 327 height 17
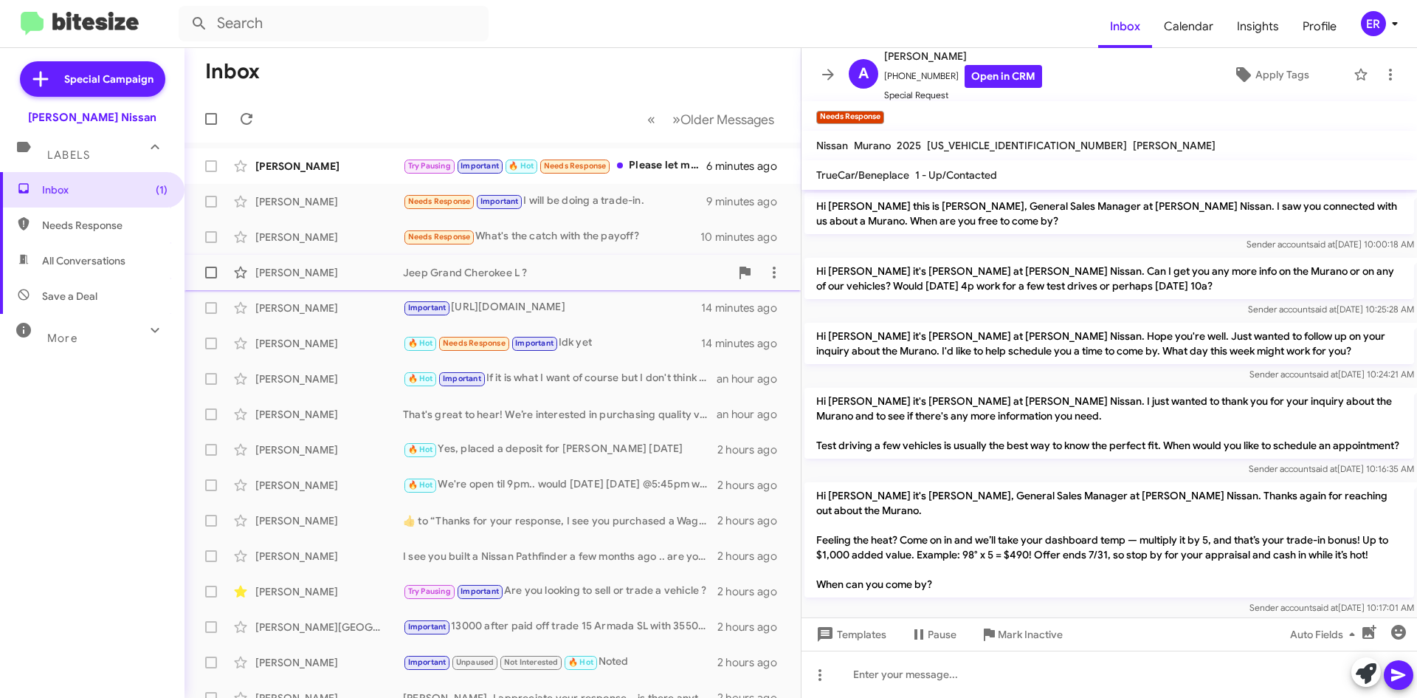
click at [572, 280] on div "[PERSON_NAME] Jeep Grand Cherokee L ? 12 minutes ago" at bounding box center [492, 273] width 593 height 30
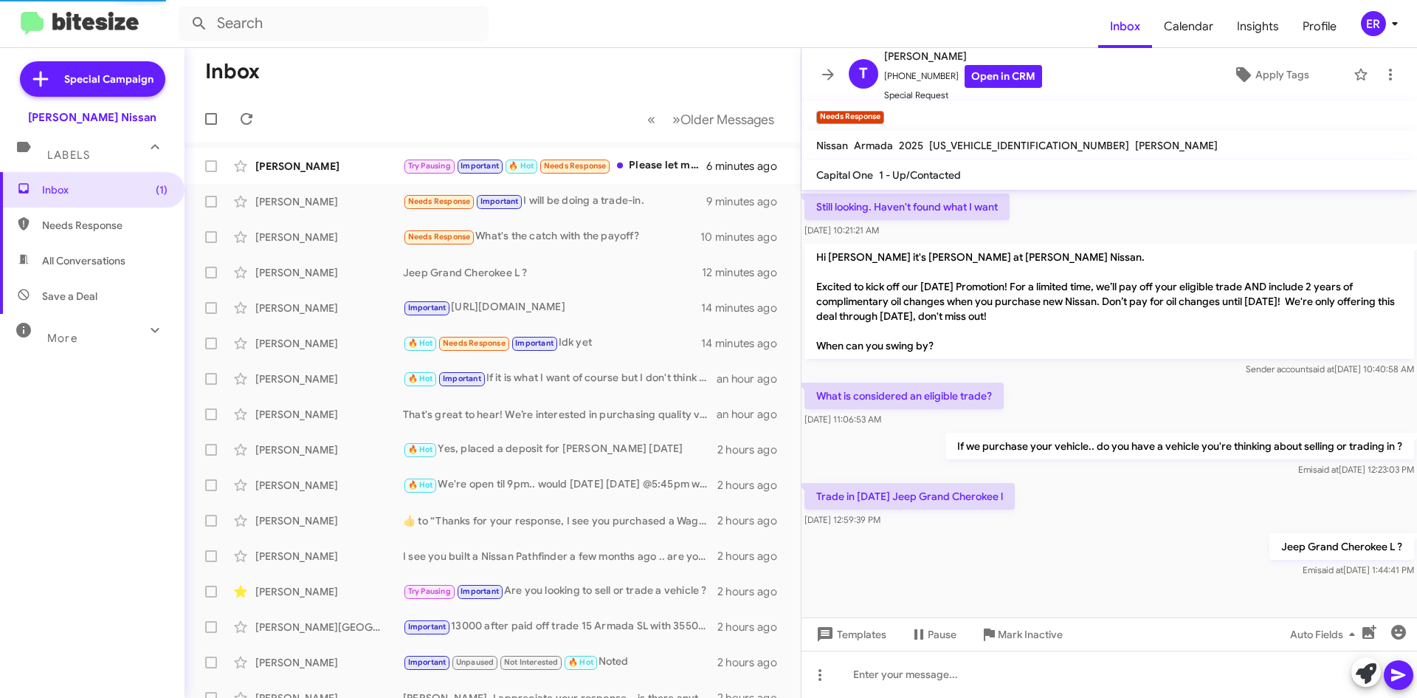
scroll to position [259, 0]
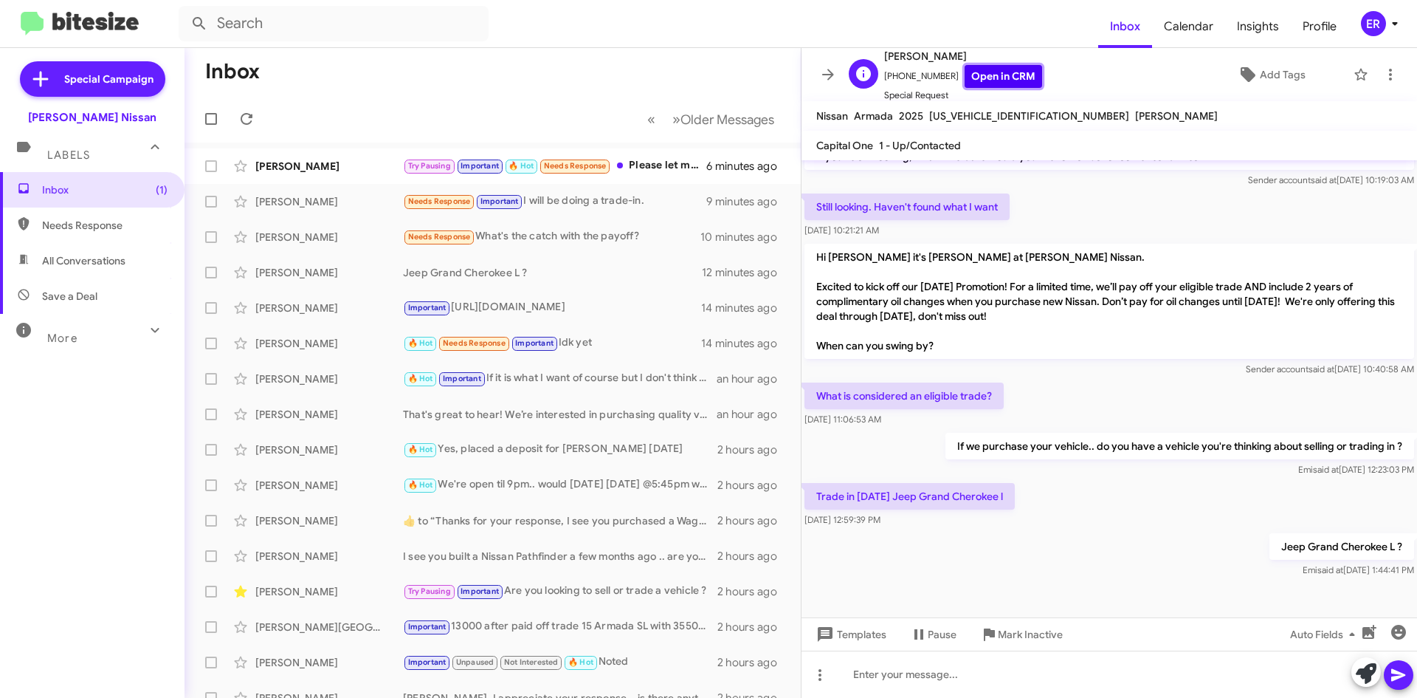
click at [965, 78] on link "Open in CRM" at bounding box center [1004, 76] width 78 height 23
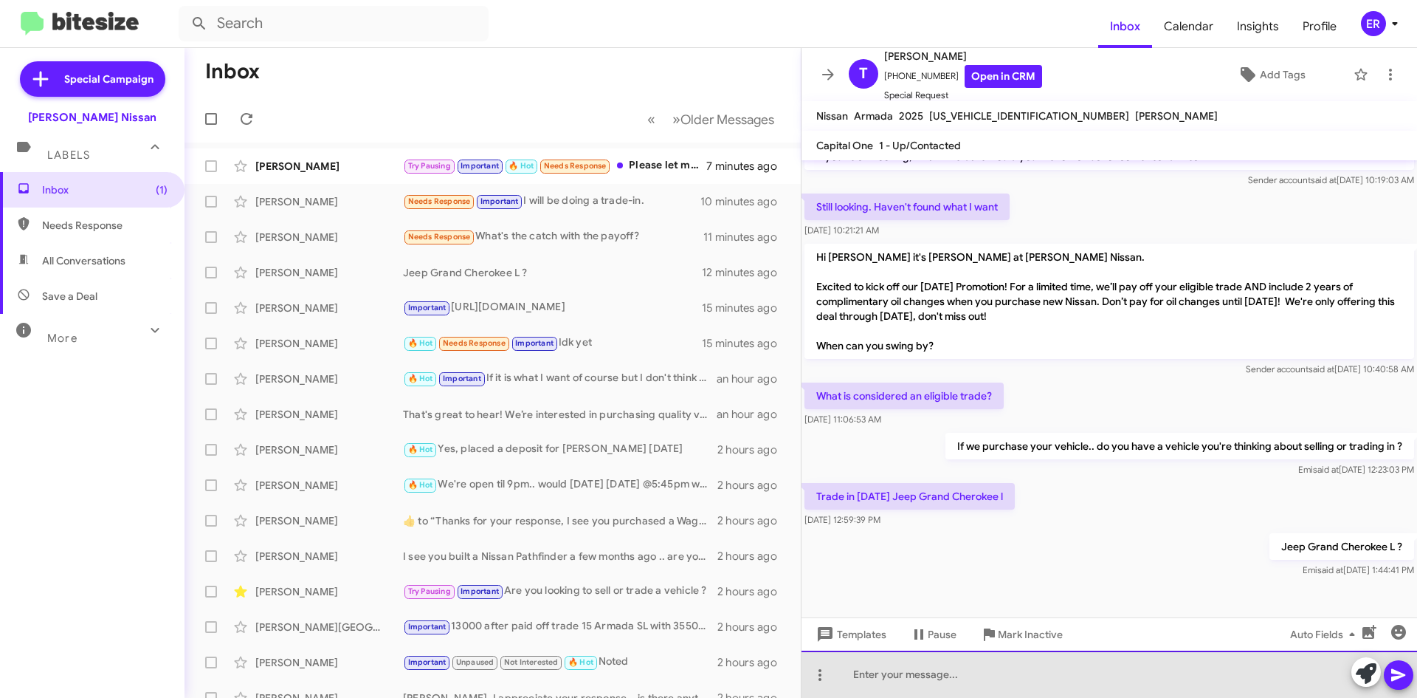
click at [949, 664] on div at bounding box center [1110, 673] width 616 height 47
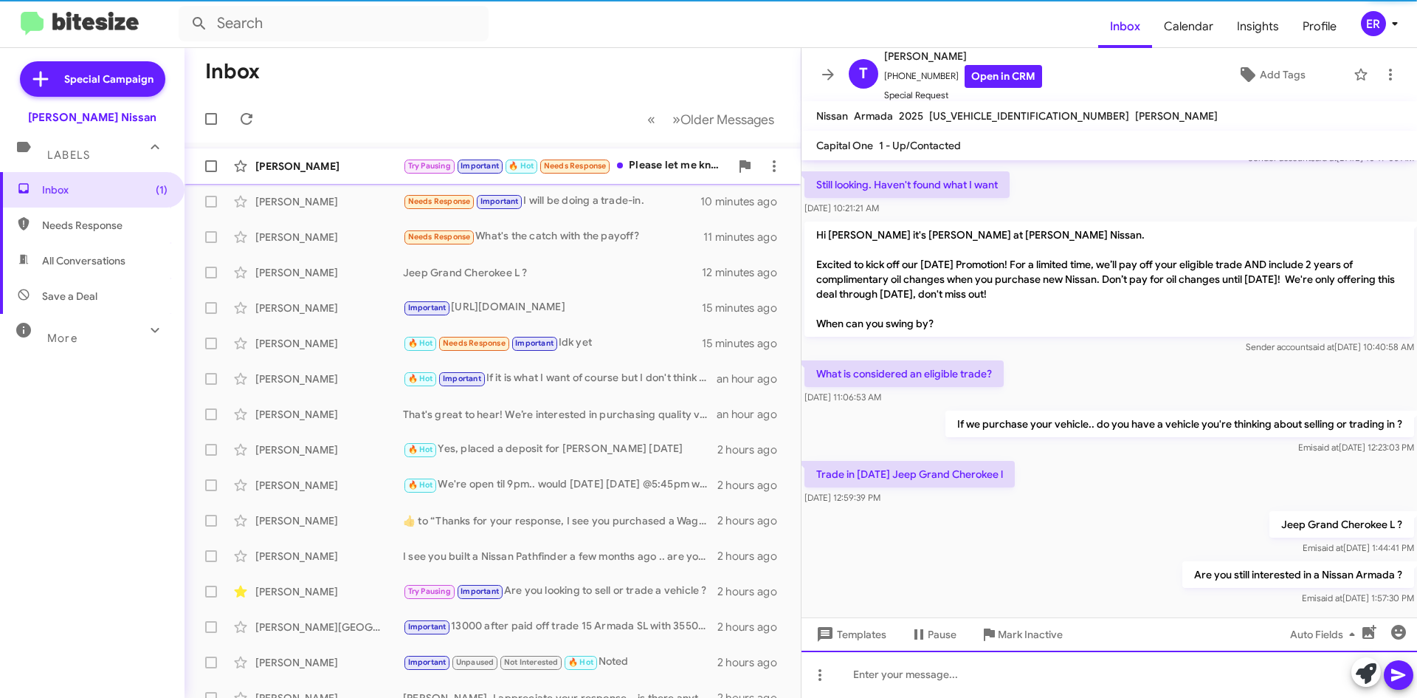
scroll to position [313, 0]
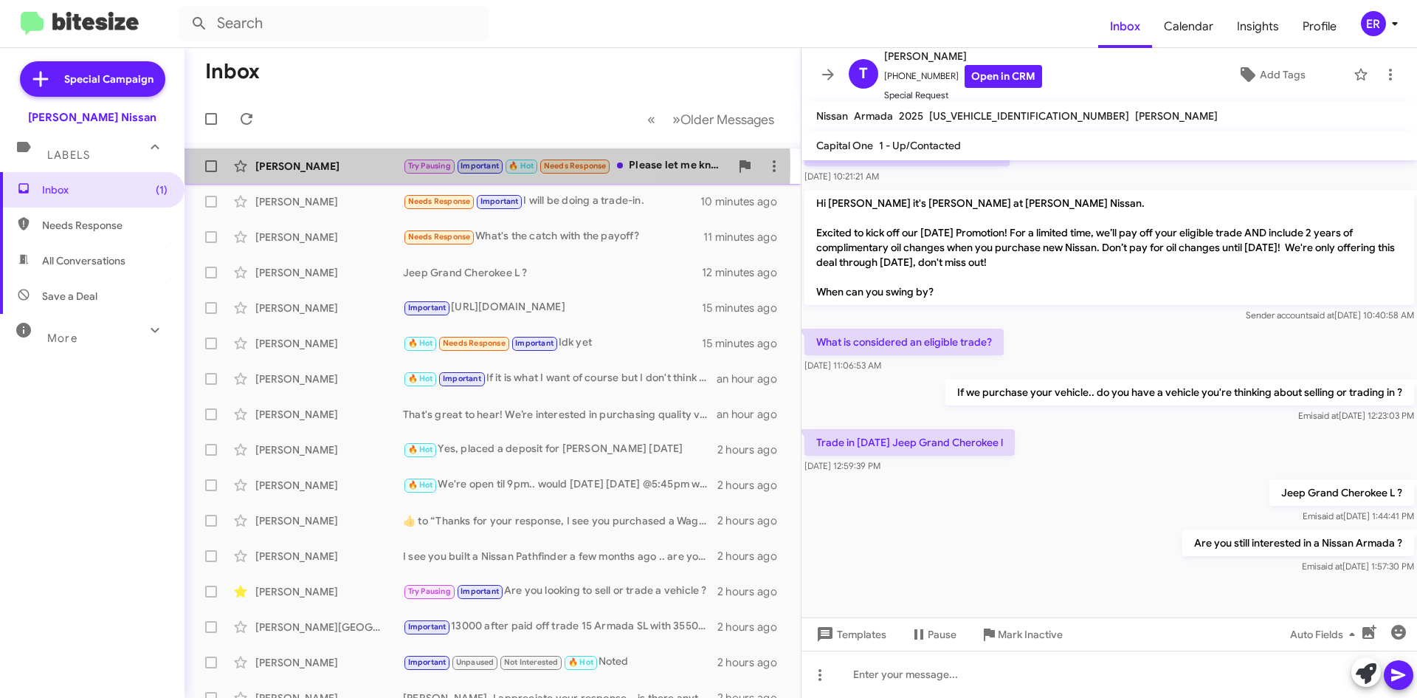
click at [349, 165] on div "[PERSON_NAME]" at bounding box center [329, 166] width 148 height 15
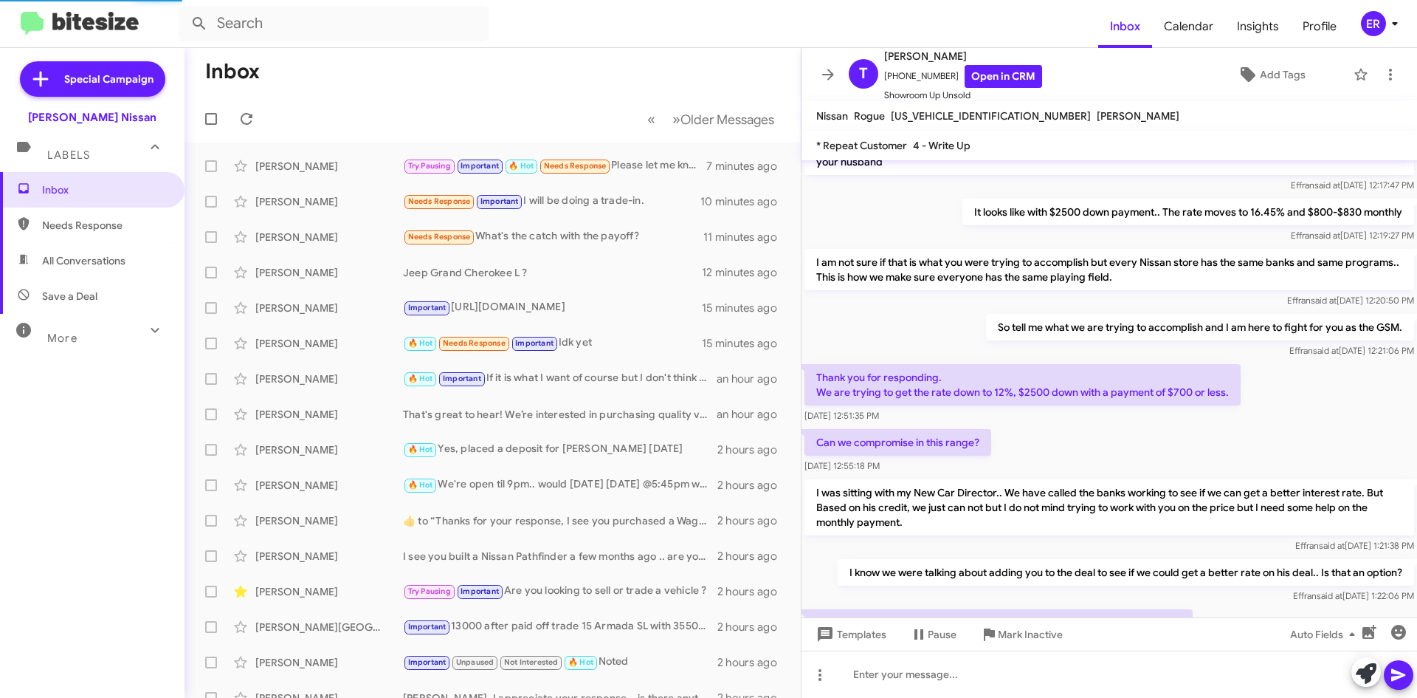
scroll to position [901, 0]
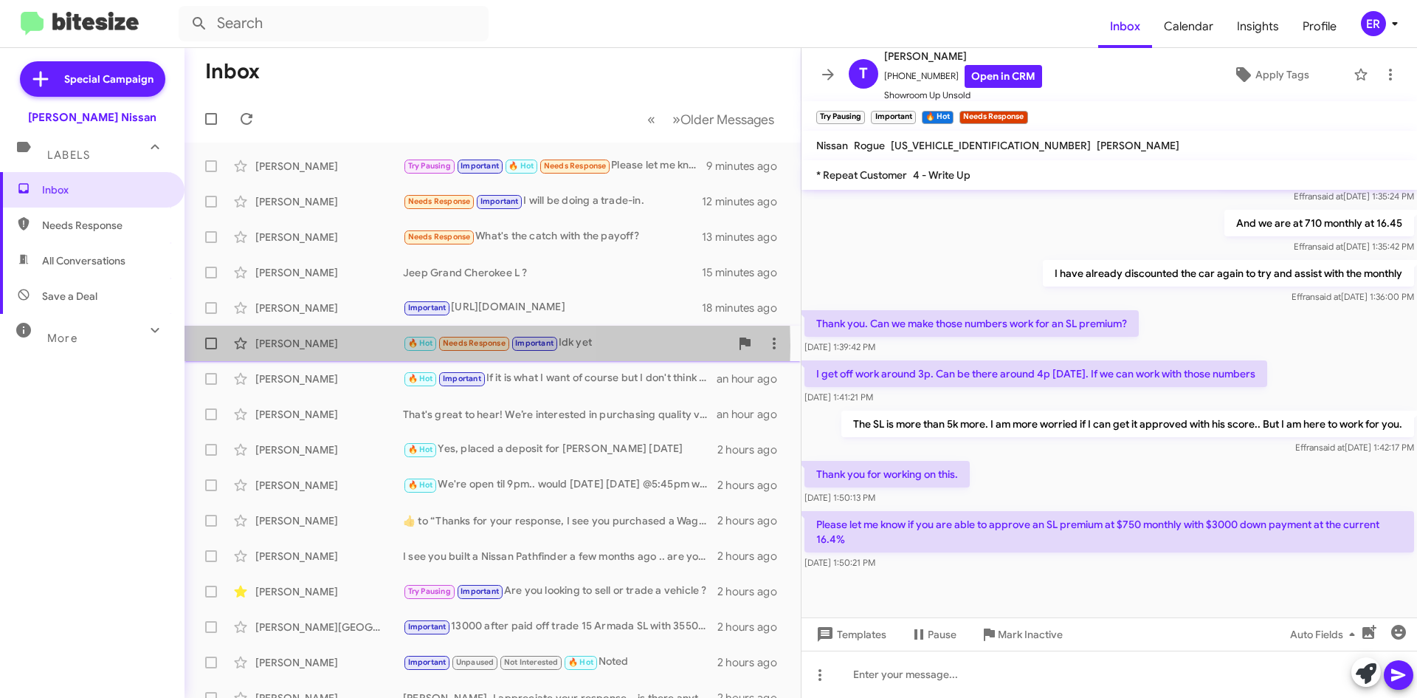
click at [318, 345] on div "[PERSON_NAME]" at bounding box center [329, 343] width 148 height 15
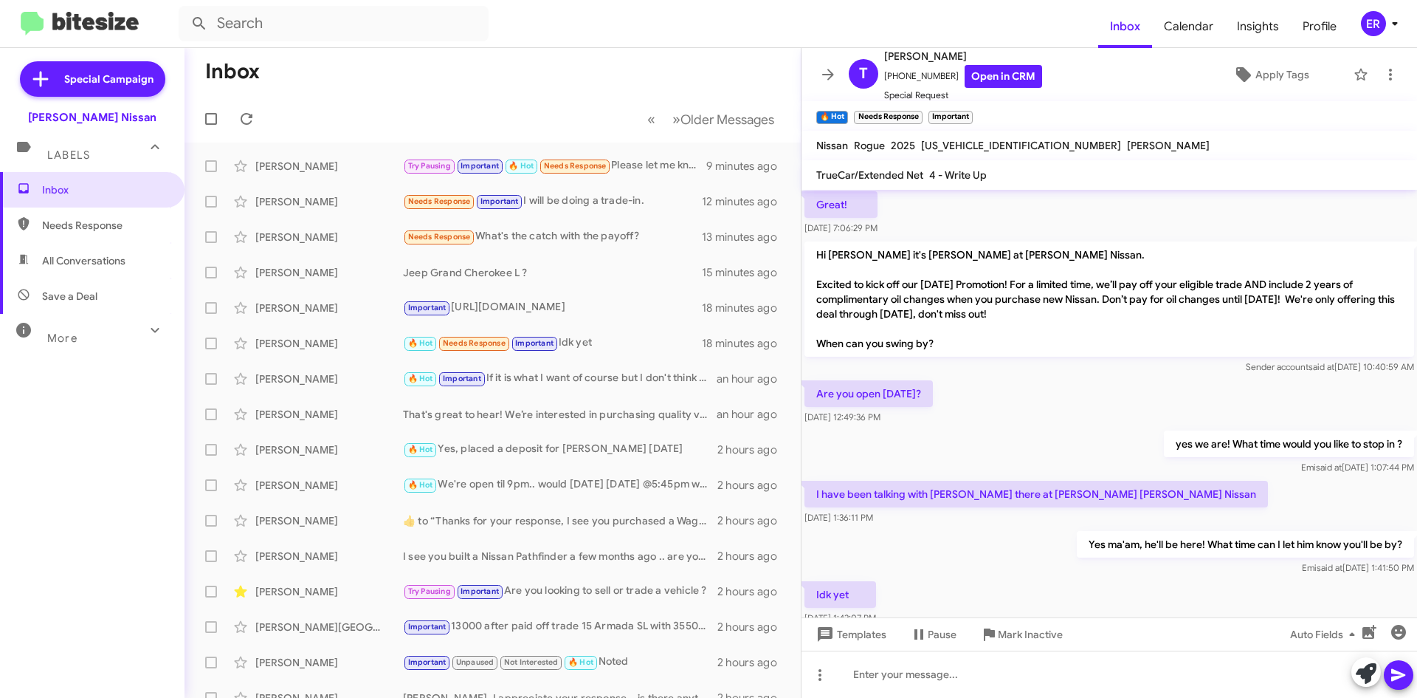
scroll to position [666, 0]
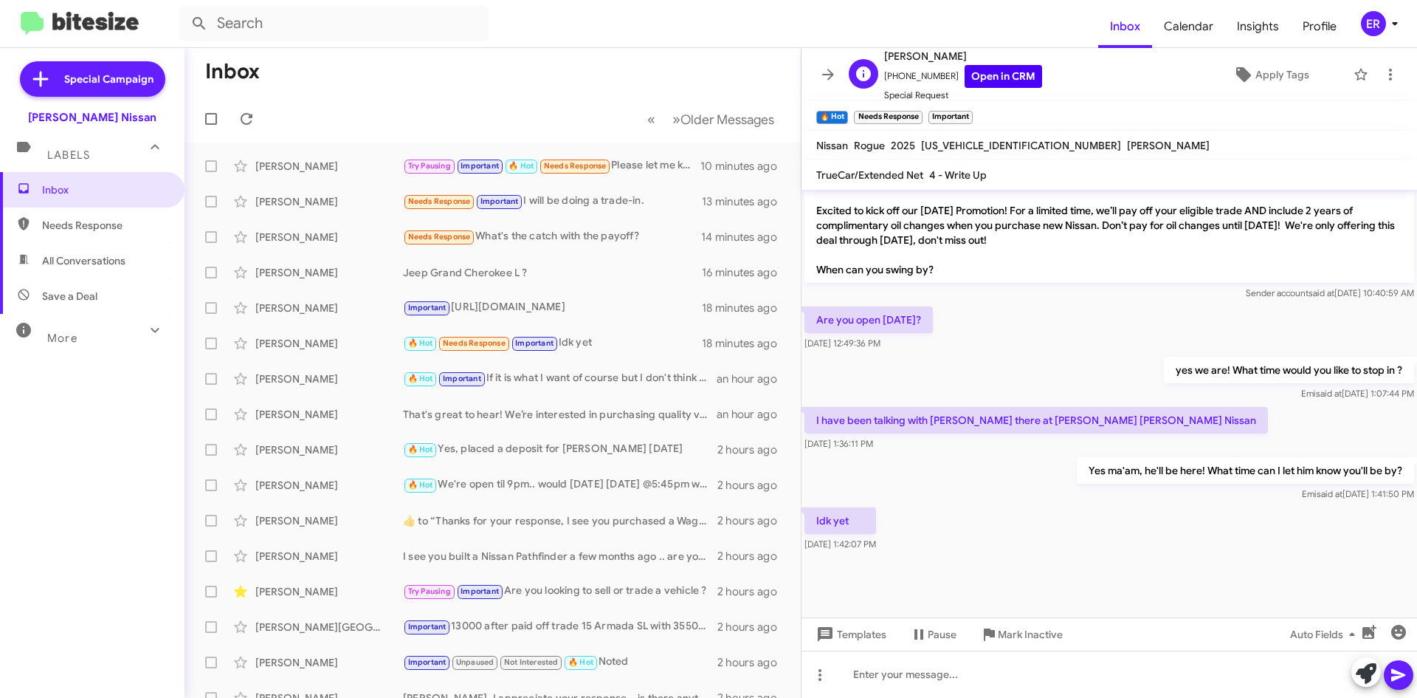
drag, startPoint x: 1033, startPoint y: 75, endPoint x: 994, endPoint y: 78, distance: 39.2
click at [1030, 72] on div "T [PERSON_NAME] [PHONE_NUMBER] Open in CRM Special Request Apply Tags" at bounding box center [1094, 74] width 503 height 55
click at [991, 79] on link "Open in CRM" at bounding box center [1004, 76] width 78 height 23
click at [319, 164] on div "[PERSON_NAME]" at bounding box center [329, 166] width 148 height 15
